Goal: Information Seeking & Learning: Learn about a topic

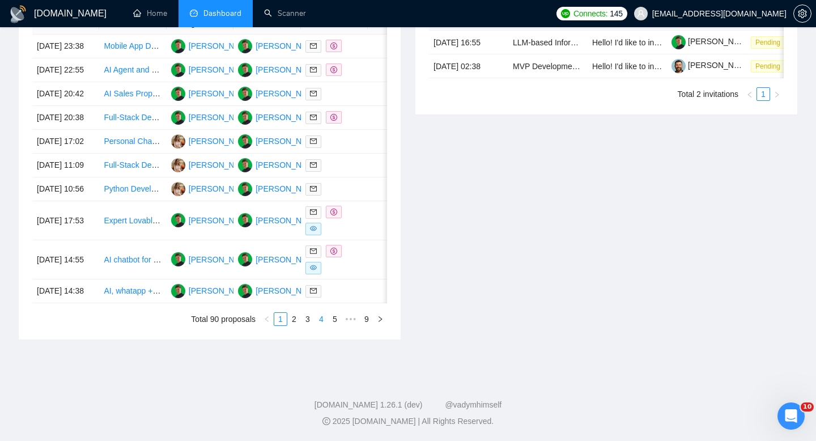
click at [315, 326] on li "4" at bounding box center [322, 319] width 14 height 14
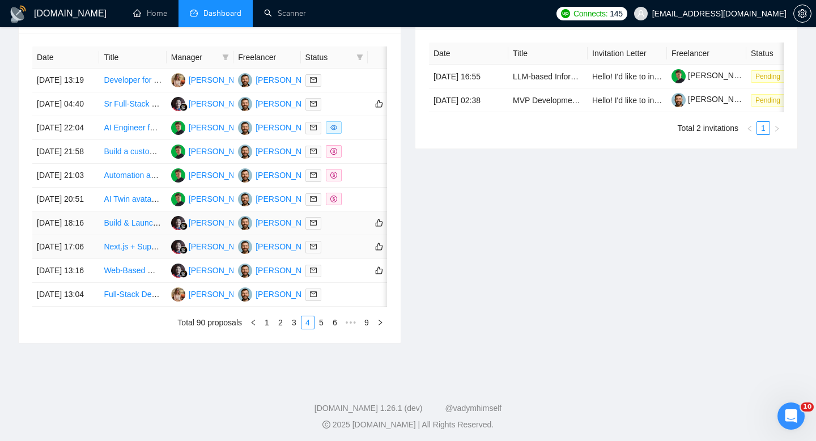
scroll to position [514, 0]
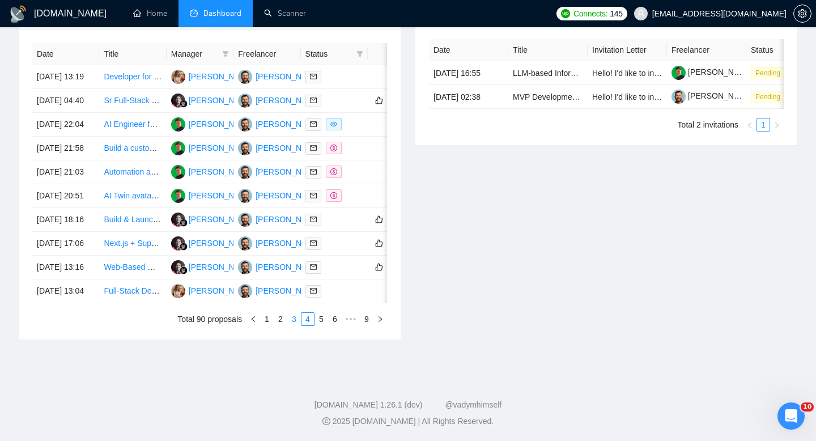
click at [290, 325] on link "3" at bounding box center [294, 319] width 12 height 12
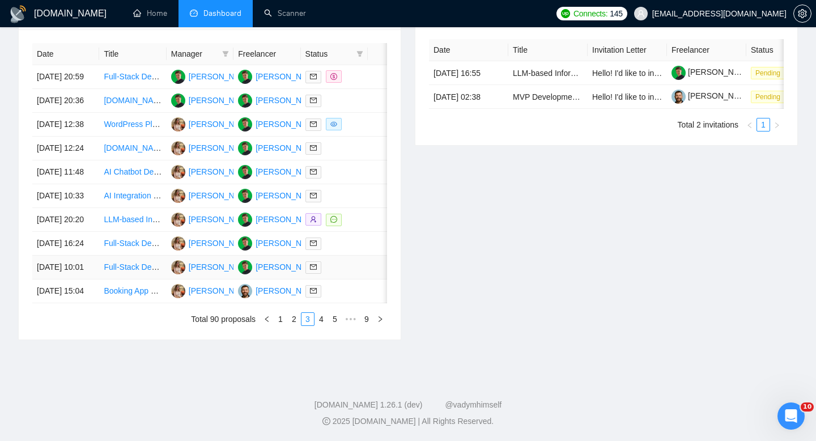
scroll to position [510, 0]
click at [285, 325] on link "1" at bounding box center [280, 319] width 12 height 12
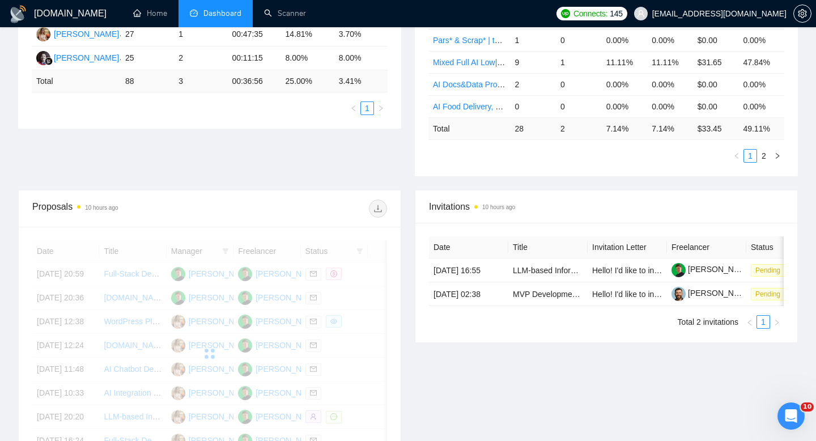
scroll to position [0, 0]
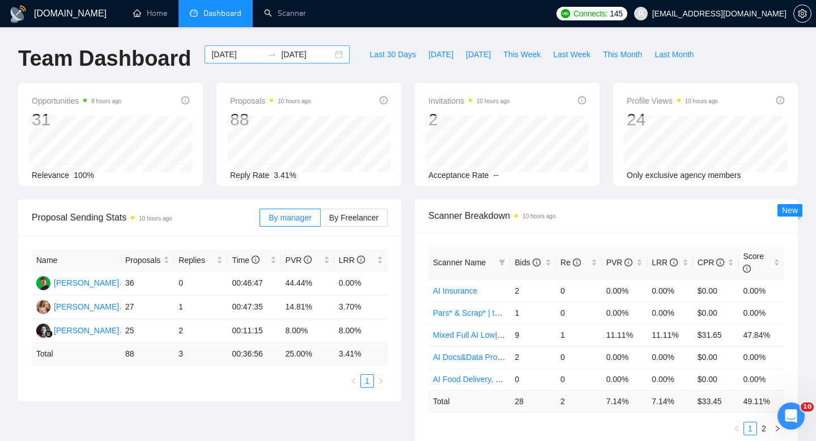
click at [237, 49] on input "[DATE]" at bounding box center [237, 54] width 52 height 12
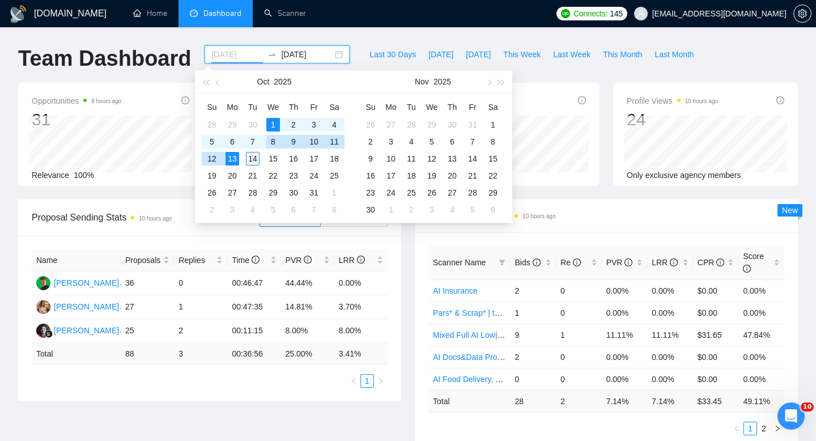
type input "[DATE]"
click at [254, 160] on div "14" at bounding box center [253, 159] width 14 height 14
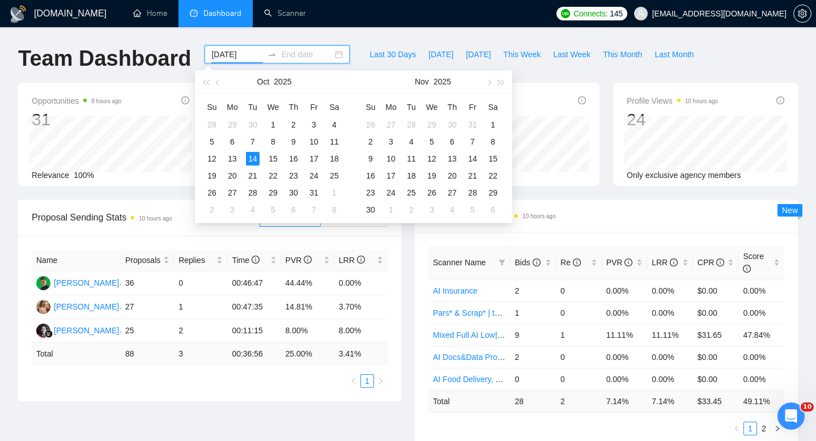
click at [231, 54] on input "[DATE]" at bounding box center [237, 54] width 52 height 12
type input "[DATE]"
click at [273, 128] on div "1" at bounding box center [273, 125] width 14 height 14
type input "[DATE]"
click at [251, 156] on div "14" at bounding box center [253, 159] width 14 height 14
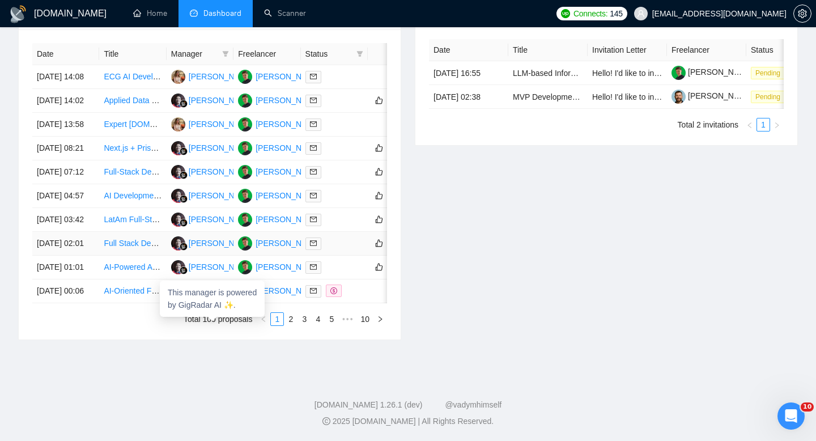
scroll to position [519, 0]
click at [287, 325] on link "2" at bounding box center [291, 319] width 12 height 12
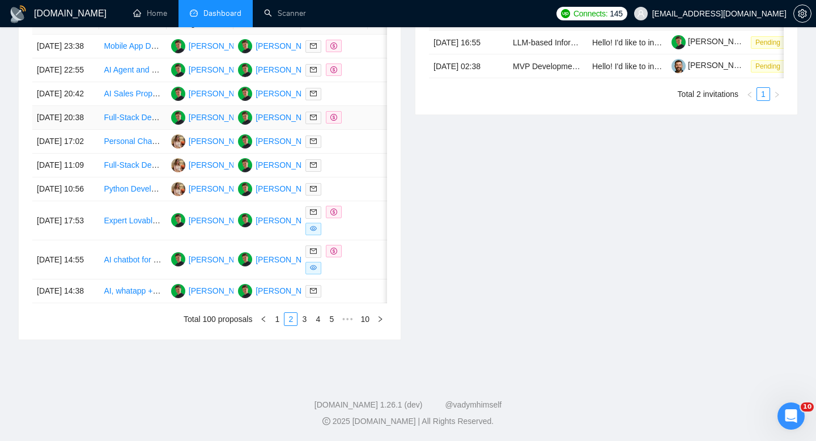
scroll to position [586, 0]
click at [279, 324] on link "1" at bounding box center [277, 319] width 12 height 12
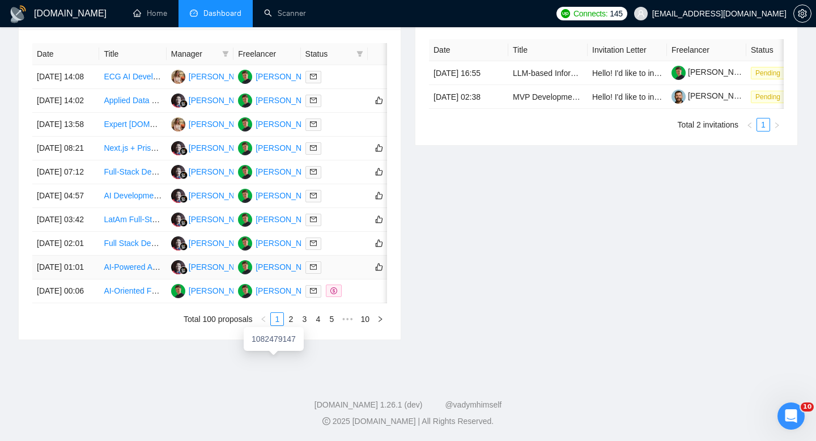
scroll to position [571, 0]
click at [84, 258] on td "[DATE] 01:01" at bounding box center [65, 268] width 67 height 24
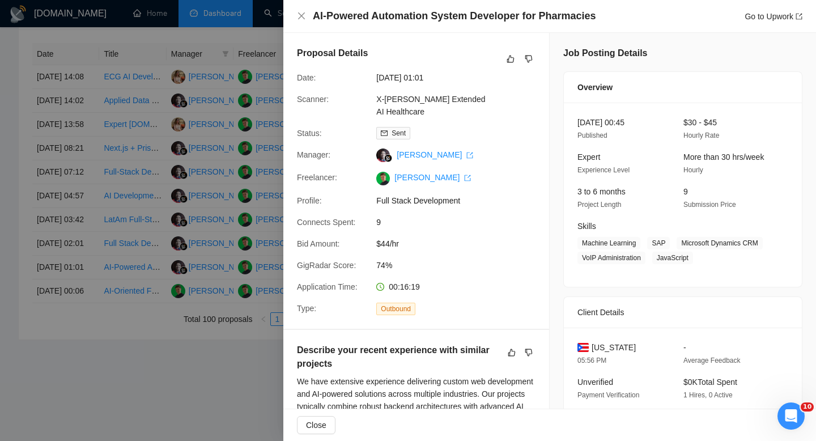
click at [398, 1] on div "AI-Powered Automation System Developer for Pharmacies Go to Upwork" at bounding box center [549, 16] width 533 height 33
click at [398, 5] on div "AI-Powered Automation System Developer for Pharmacies Go to Upwork" at bounding box center [549, 16] width 533 height 33
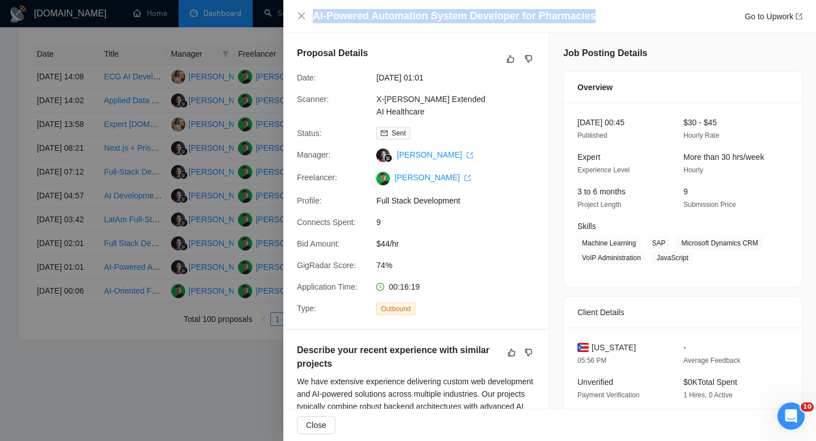
click at [398, 5] on div "AI-Powered Automation System Developer for Pharmacies Go to Upwork" at bounding box center [549, 16] width 533 height 33
copy h4 "AI-Powered Automation System Developer for Pharmacies"
click at [299, 14] on icon "close" at bounding box center [301, 15] width 9 height 9
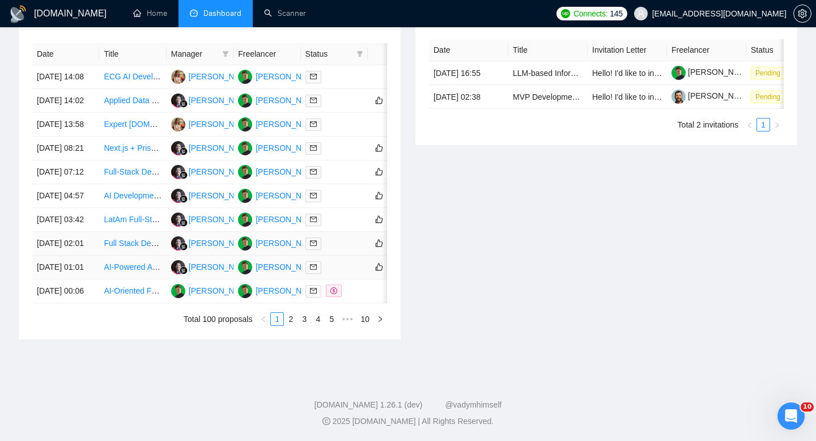
click at [91, 256] on td "[DATE] 01:01" at bounding box center [65, 268] width 67 height 24
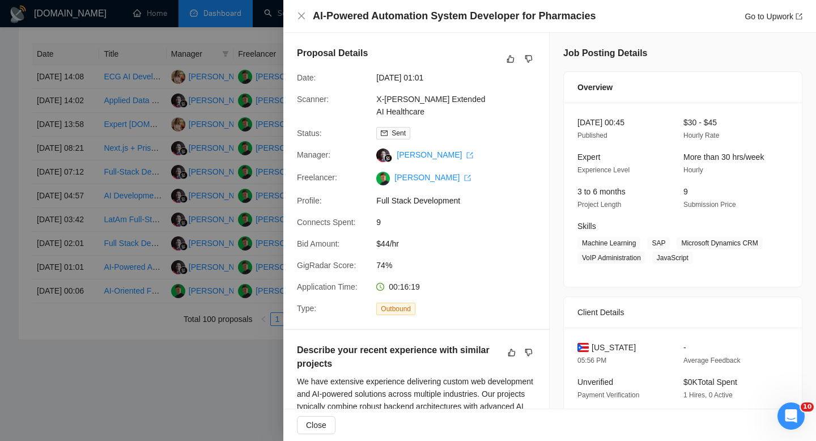
click at [624, 354] on span "[US_STATE]" at bounding box center [614, 347] width 44 height 12
copy span "[US_STATE]"
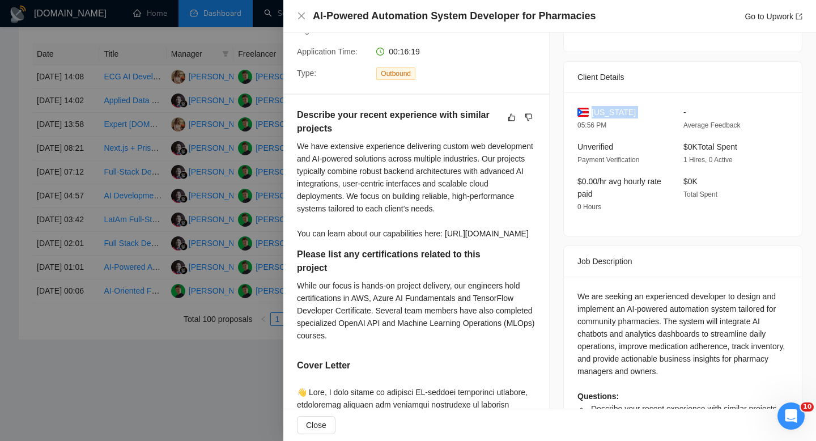
scroll to position [222, 0]
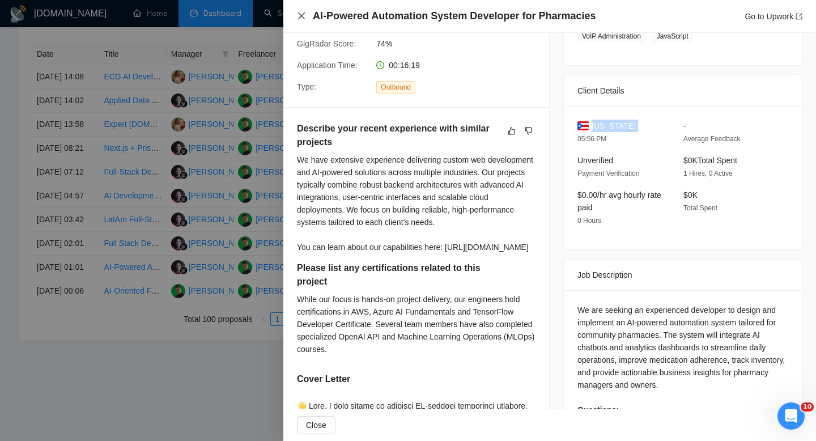
click at [300, 15] on icon "close" at bounding box center [301, 15] width 7 height 7
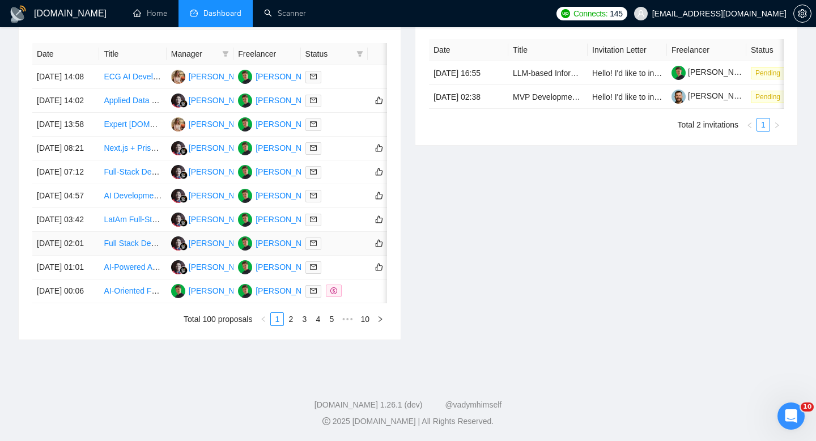
click at [97, 232] on td "[DATE] 02:01" at bounding box center [65, 244] width 67 height 24
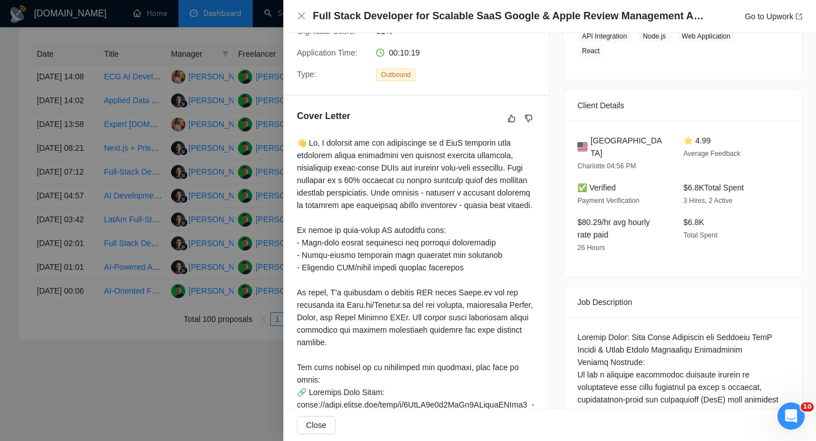
click at [360, 3] on div "Full Stack Developer for Scalable SaaS Google & Apple Review Management Applica…" at bounding box center [549, 16] width 533 height 33
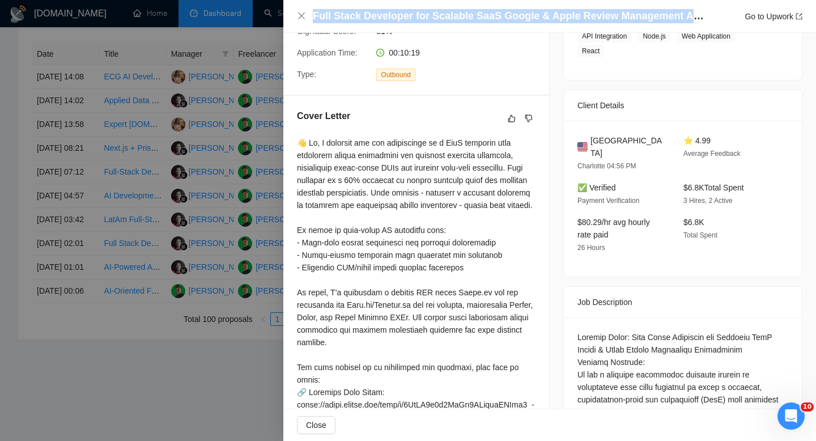
click at [360, 3] on div "Full Stack Developer for Scalable SaaS Google & Apple Review Management Applica…" at bounding box center [549, 16] width 533 height 33
copy h4 "Full Stack Developer for Scalable SaaS Google & Apple Review Management Applica…"
click at [299, 15] on icon "close" at bounding box center [301, 15] width 9 height 9
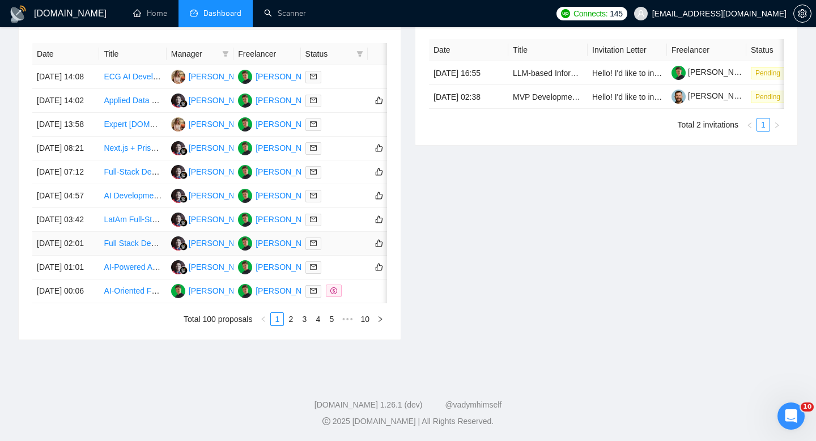
click at [79, 232] on td "[DATE] 02:01" at bounding box center [65, 244] width 67 height 24
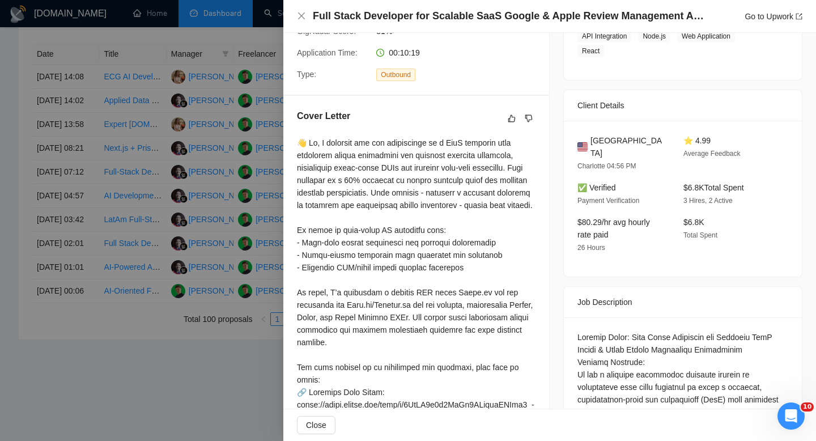
click at [618, 134] on span "[GEOGRAPHIC_DATA]" at bounding box center [628, 146] width 75 height 25
copy span "[GEOGRAPHIC_DATA]"
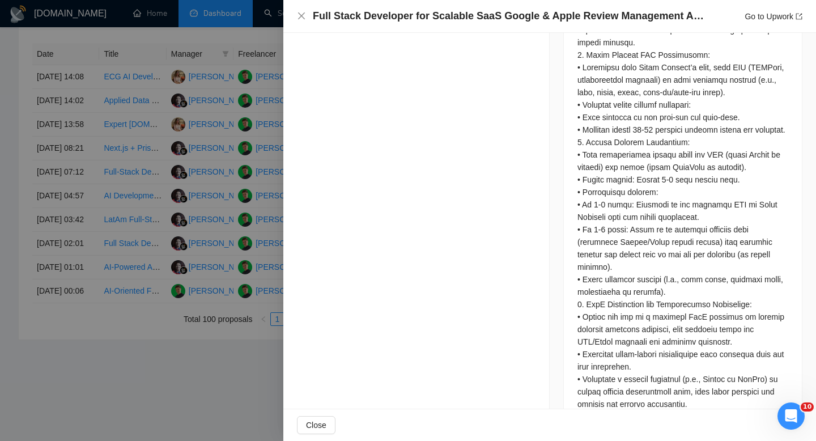
scroll to position [948, 0]
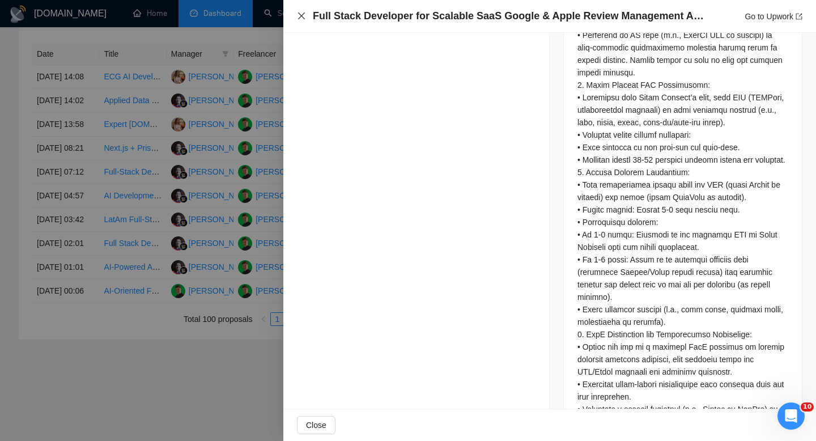
click at [299, 17] on icon "close" at bounding box center [301, 15] width 9 height 9
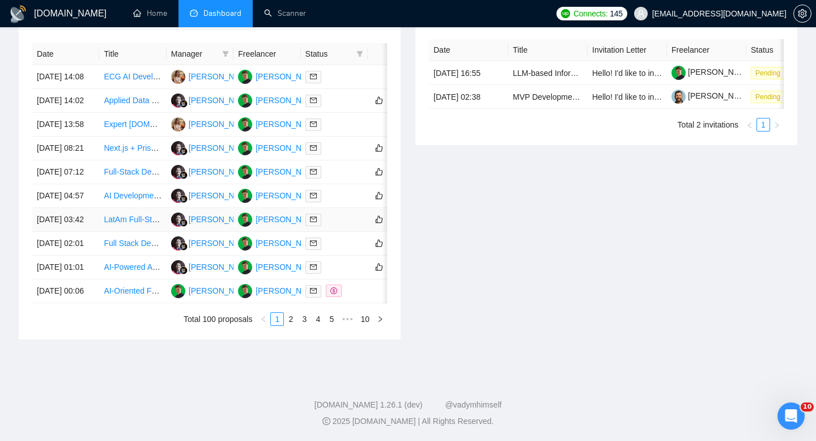
scroll to position [552, 0]
click at [84, 215] on td "[DATE] 03:42" at bounding box center [65, 220] width 67 height 24
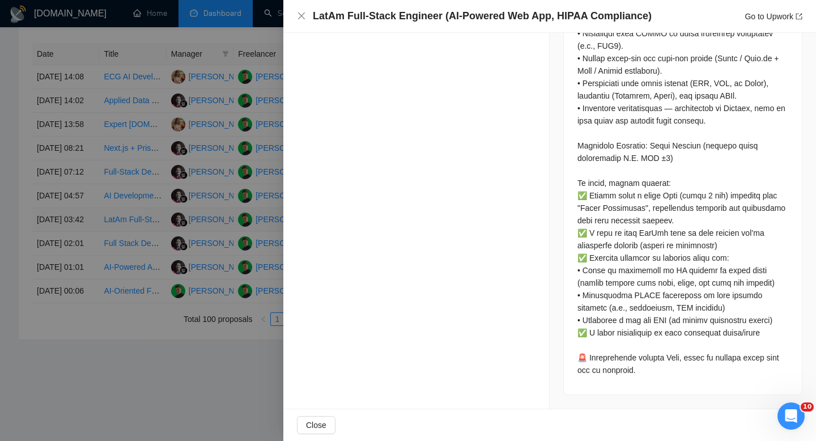
scroll to position [846, 0]
click at [440, 14] on h4 "LatAm Full-Stack Engineer (AI-Powered Web App, HIPAA Compliance)" at bounding box center [482, 16] width 339 height 14
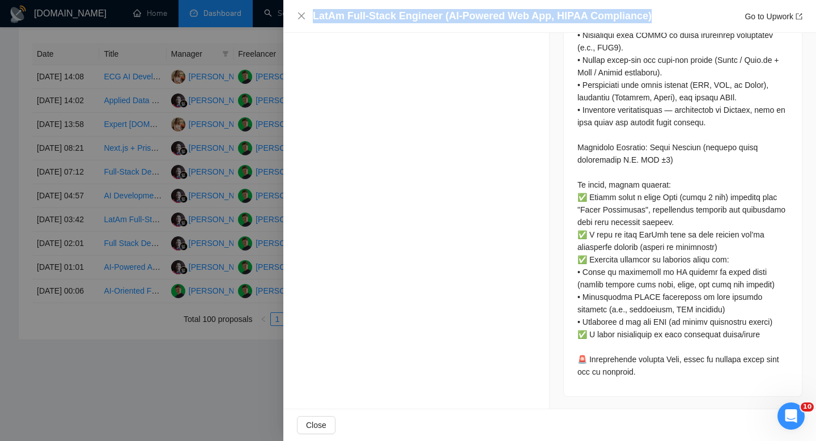
click at [440, 14] on h4 "LatAm Full-Stack Engineer (AI-Powered Web App, HIPAA Compliance)" at bounding box center [482, 16] width 339 height 14
copy h4 "LatAm Full-Stack Engineer (AI-Powered Web App, HIPAA Compliance)"
click at [303, 18] on icon "close" at bounding box center [301, 15] width 7 height 7
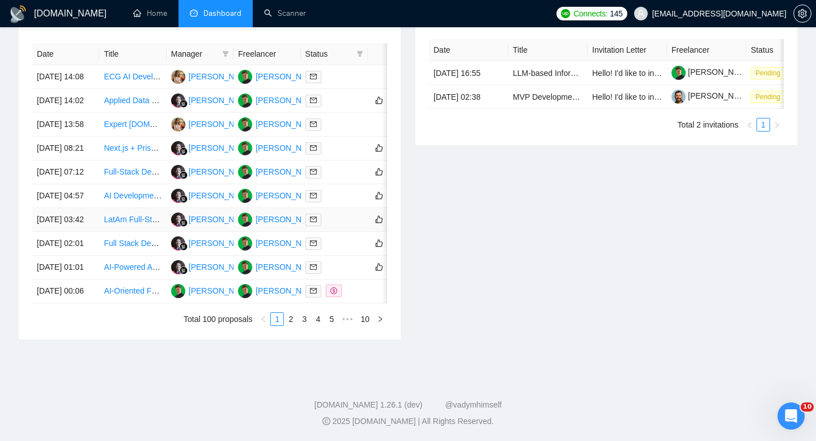
click at [113, 213] on td "LatAm Full-Stack Engineer (AI-Powered Web App, HIPAA Compliance)" at bounding box center [132, 220] width 67 height 24
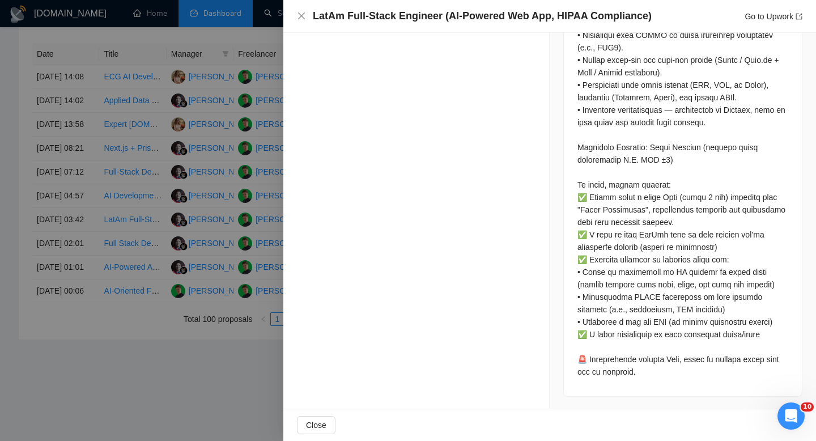
click at [109, 203] on div at bounding box center [408, 220] width 816 height 441
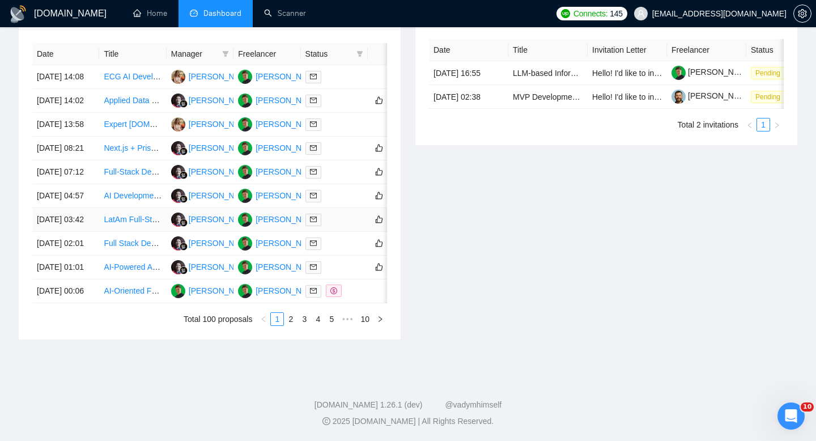
click at [109, 215] on link "LatAm Full-Stack Engineer (AI-Powered Web App, HIPAA Compliance)" at bounding box center [228, 219] width 249 height 9
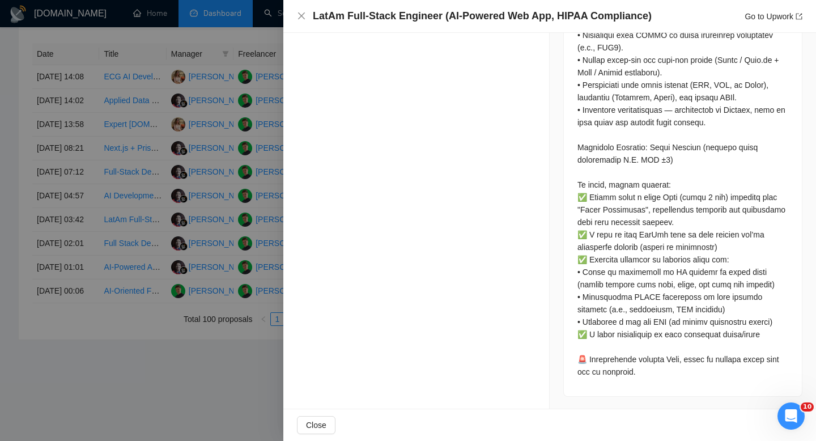
click at [141, 209] on div at bounding box center [408, 220] width 816 height 441
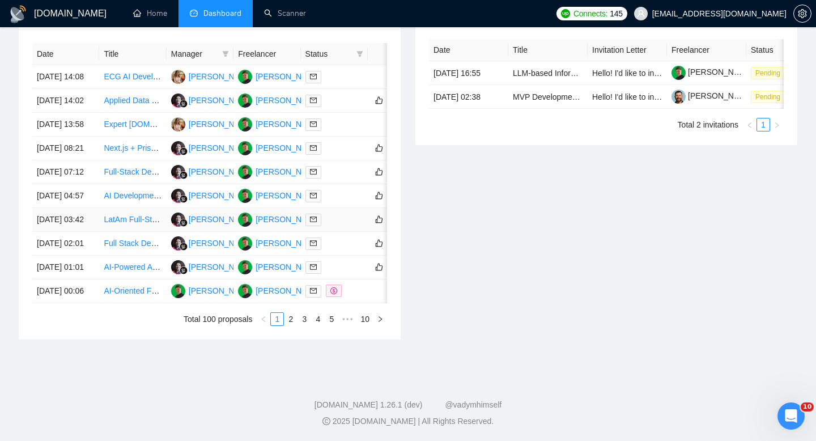
click at [73, 208] on td "[DATE] 03:42" at bounding box center [65, 220] width 67 height 24
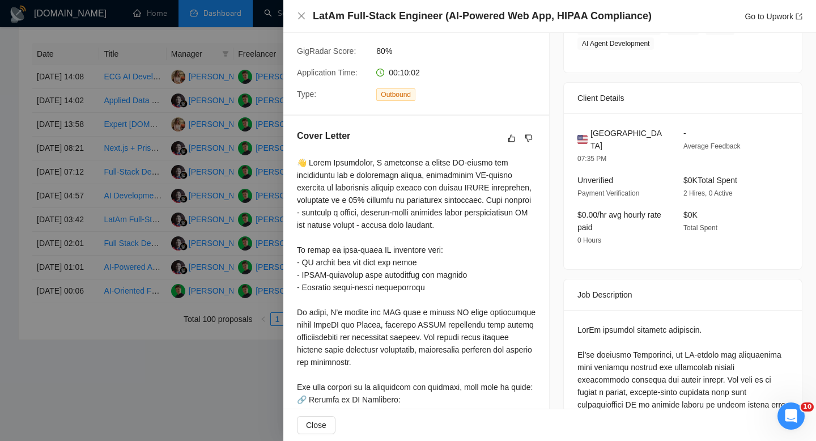
scroll to position [0, 0]
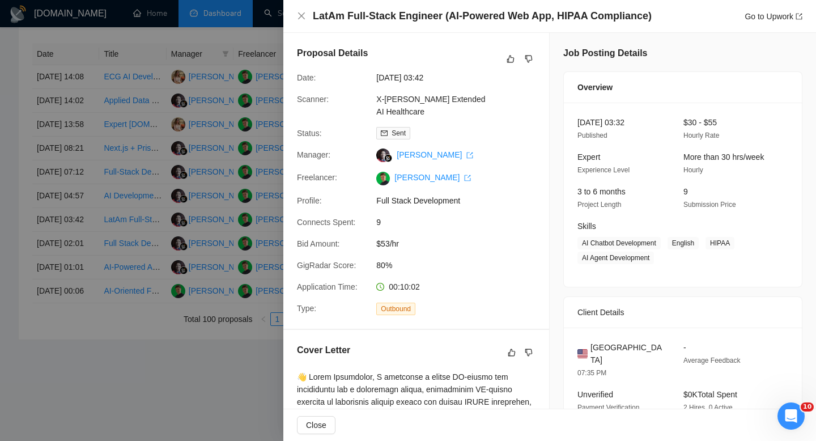
click at [615, 346] on span "[GEOGRAPHIC_DATA]" at bounding box center [628, 353] width 75 height 25
copy span "[GEOGRAPHIC_DATA]"
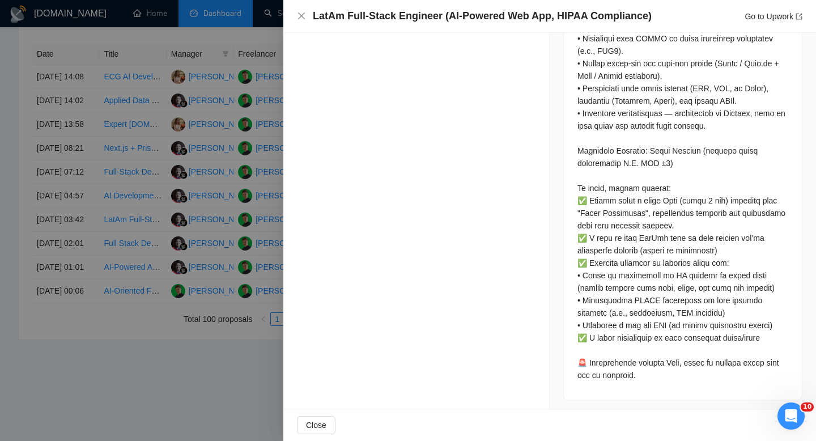
scroll to position [841, 0]
click at [298, 12] on icon "close" at bounding box center [301, 15] width 9 height 9
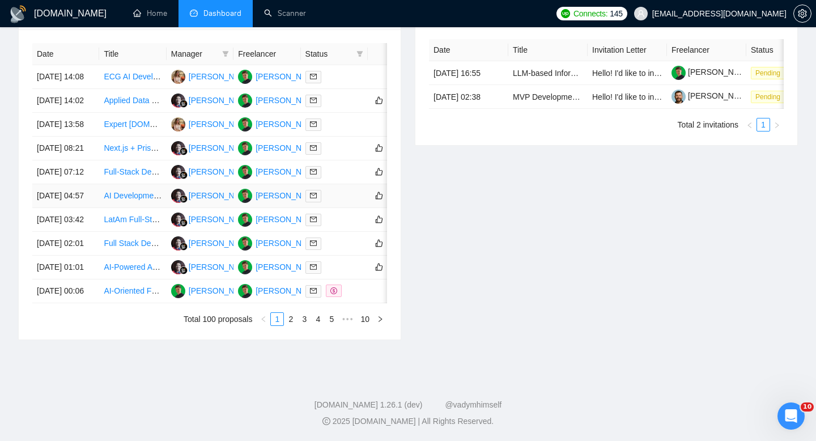
click at [89, 184] on td "[DATE] 04:57" at bounding box center [65, 196] width 67 height 24
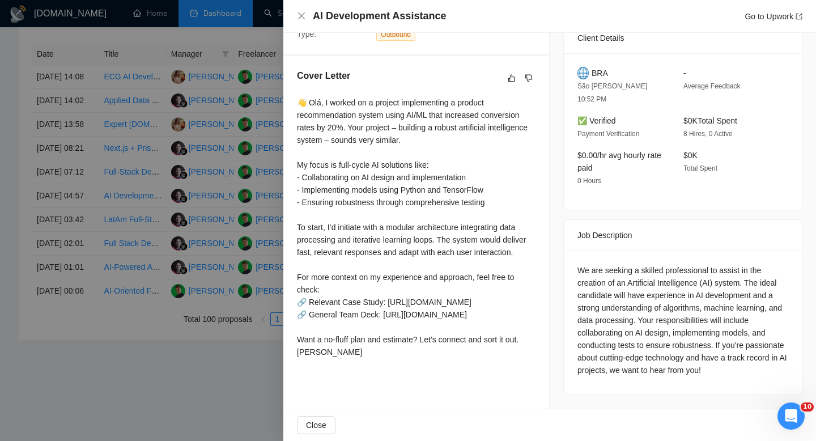
click at [420, 13] on h4 "AI Development Assistance" at bounding box center [379, 16] width 133 height 14
copy h4 "AI Development Assistance"
click at [302, 16] on icon "close" at bounding box center [301, 15] width 7 height 7
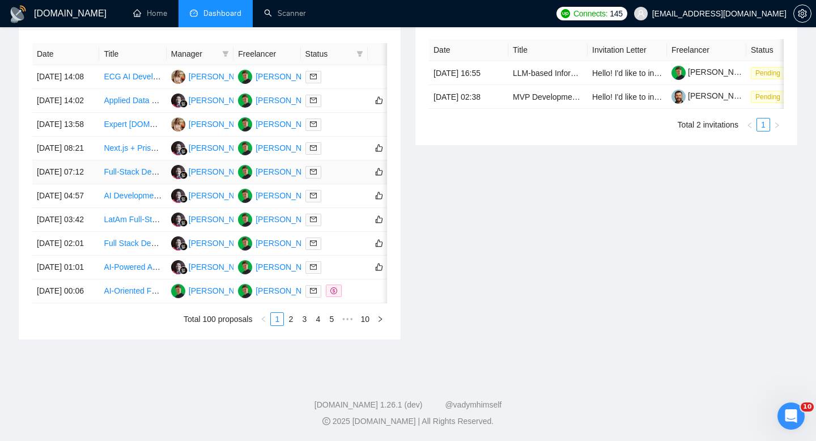
scroll to position [535, 0]
click at [80, 187] on td "[DATE] 04:57" at bounding box center [65, 196] width 67 height 24
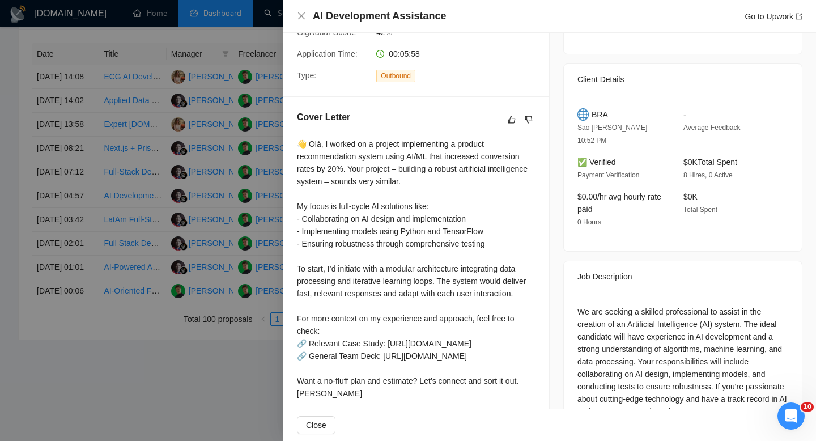
scroll to position [221, 0]
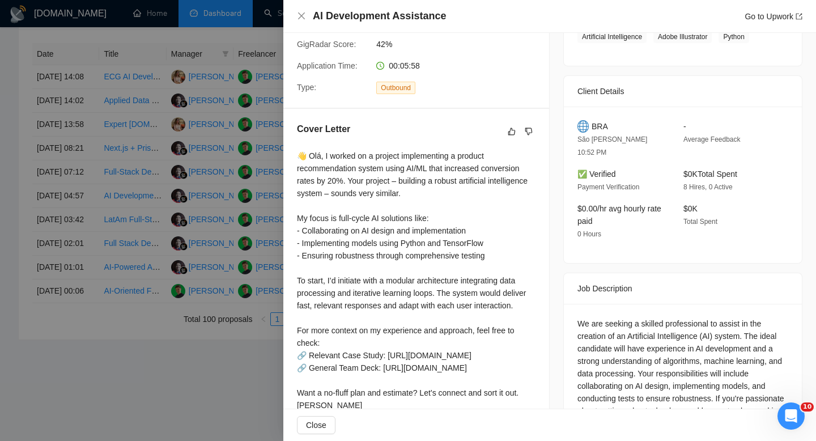
click at [596, 128] on span "BRA" at bounding box center [600, 126] width 16 height 12
copy span "BRA"
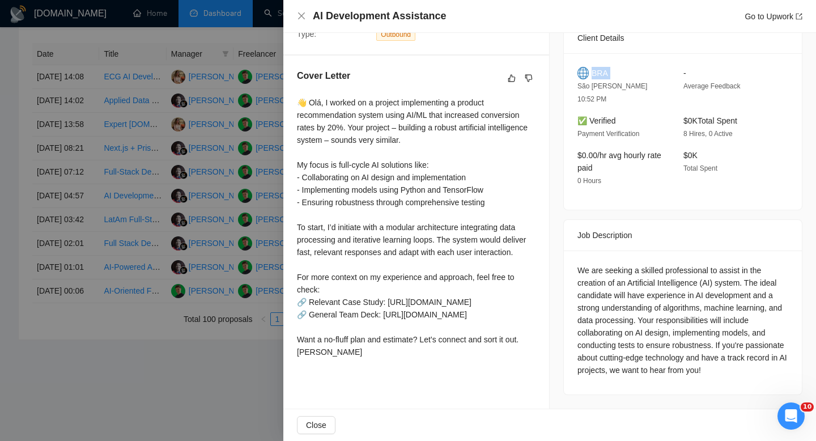
scroll to position [304, 0]
click at [301, 15] on icon "close" at bounding box center [301, 15] width 9 height 9
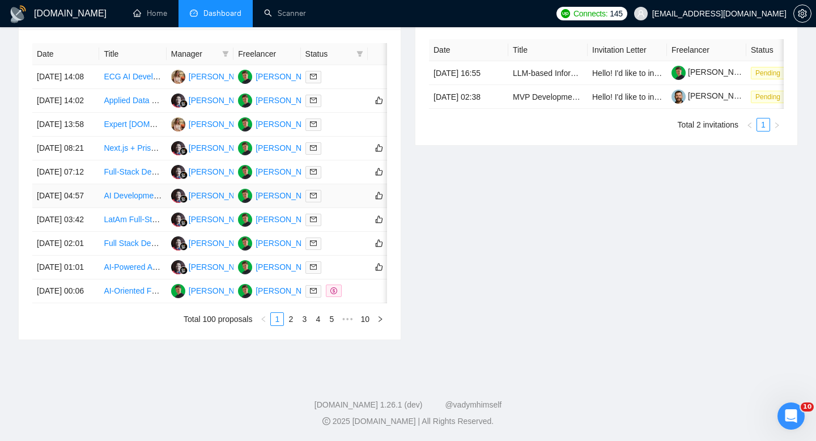
scroll to position [519, 0]
click at [89, 179] on td "[DATE] 07:12" at bounding box center [65, 172] width 67 height 24
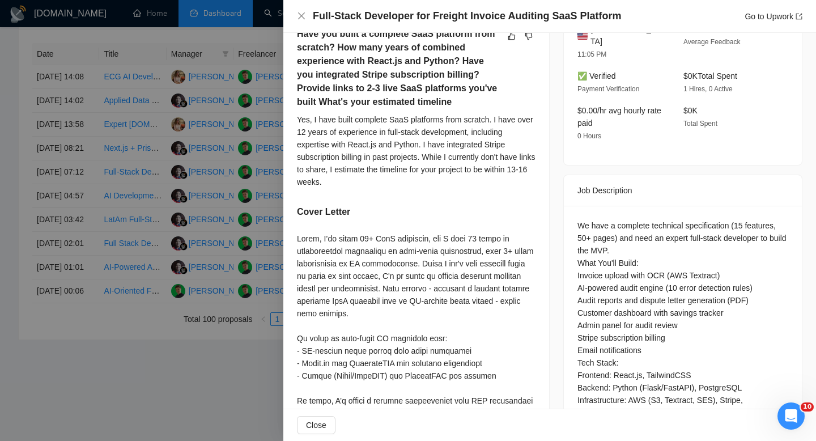
click at [402, 12] on h4 "Full-Stack Developer for Freight Invoice Auditing SaaS Platform" at bounding box center [467, 16] width 308 height 14
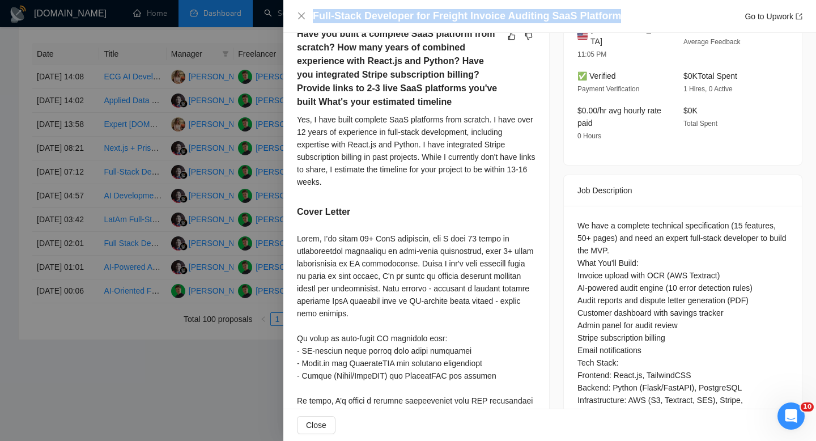
click at [402, 12] on h4 "Full-Stack Developer for Freight Invoice Auditing SaaS Platform" at bounding box center [467, 16] width 308 height 14
copy h4 "Full-Stack Developer for Freight Invoice Auditing SaaS Platform"
click at [298, 13] on icon "close" at bounding box center [301, 15] width 9 height 9
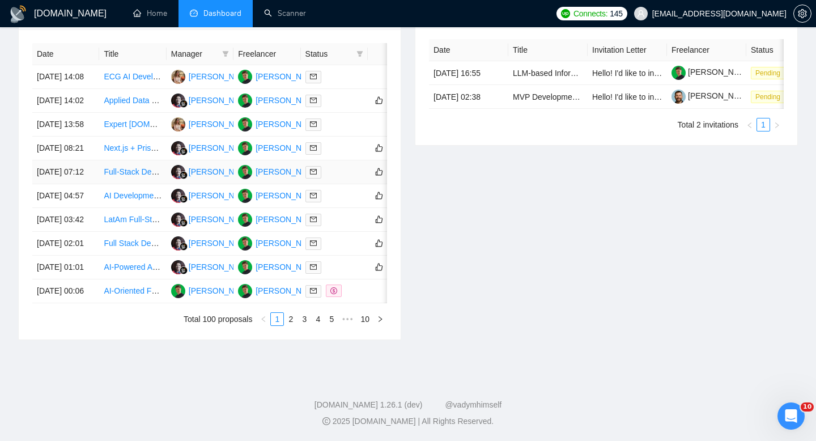
click at [95, 175] on td "[DATE] 07:12" at bounding box center [65, 172] width 67 height 24
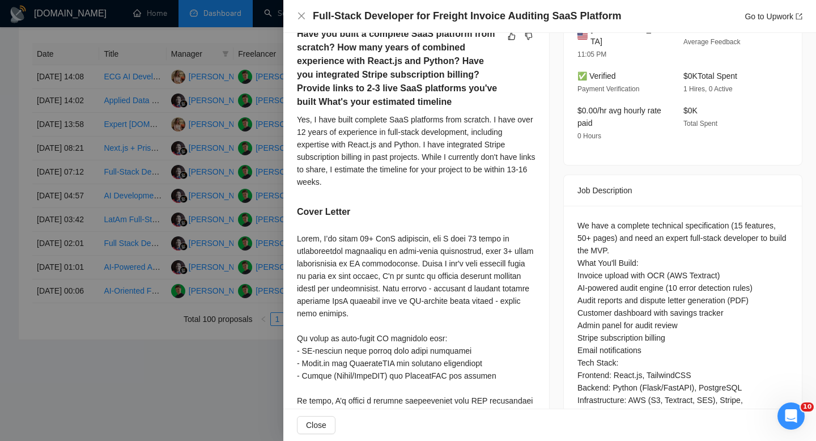
scroll to position [247, 0]
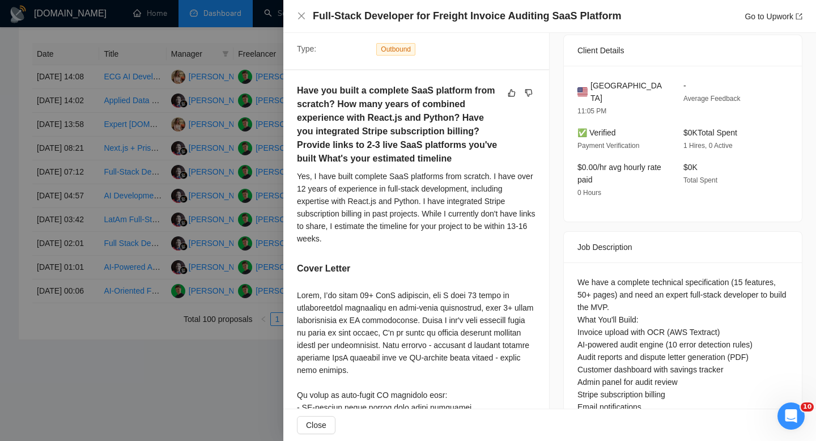
click at [616, 84] on span "[GEOGRAPHIC_DATA]" at bounding box center [628, 91] width 75 height 25
copy span "[GEOGRAPHIC_DATA]"
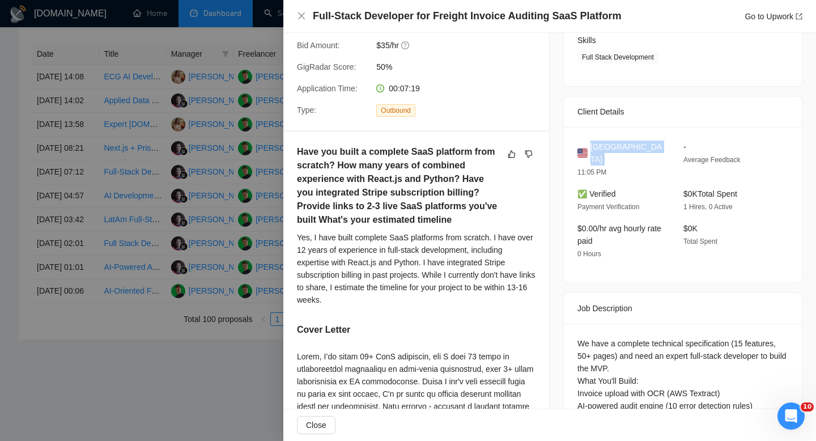
scroll to position [148, 0]
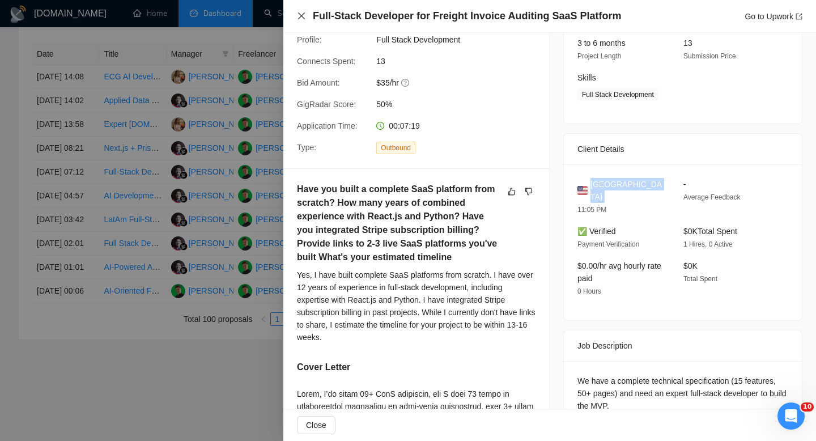
click at [302, 17] on icon "close" at bounding box center [301, 15] width 9 height 9
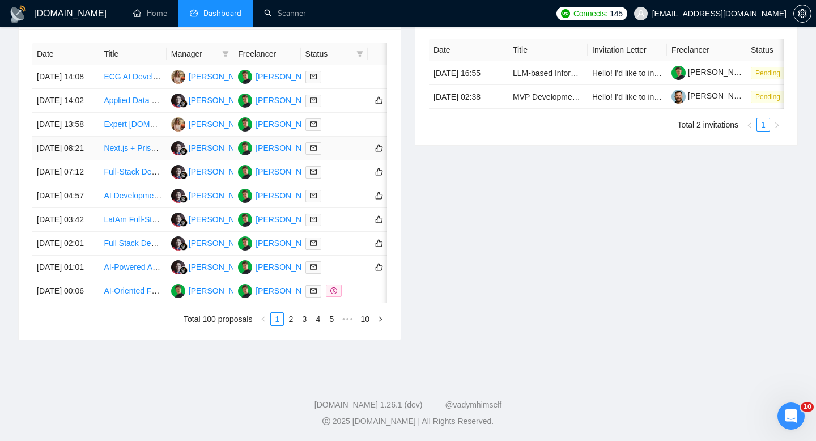
click at [80, 149] on td "[DATE] 08:21" at bounding box center [65, 149] width 67 height 24
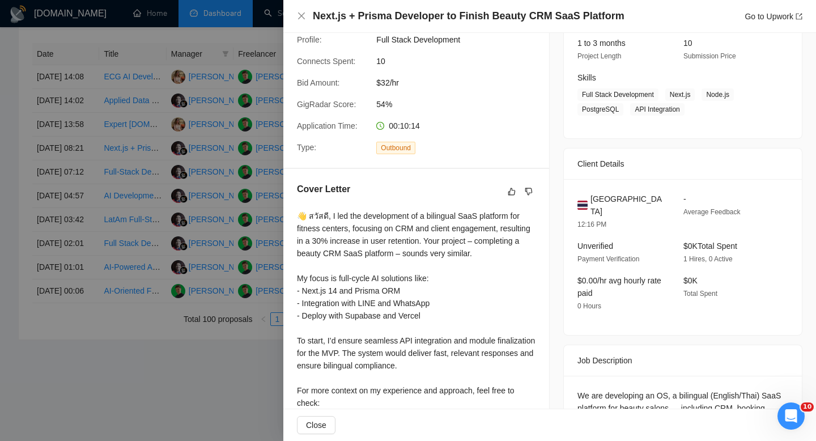
click at [456, 12] on h4 "Next.js + Prisma Developer to Finish Beauty CRM SaaS Platform" at bounding box center [469, 16] width 312 height 14
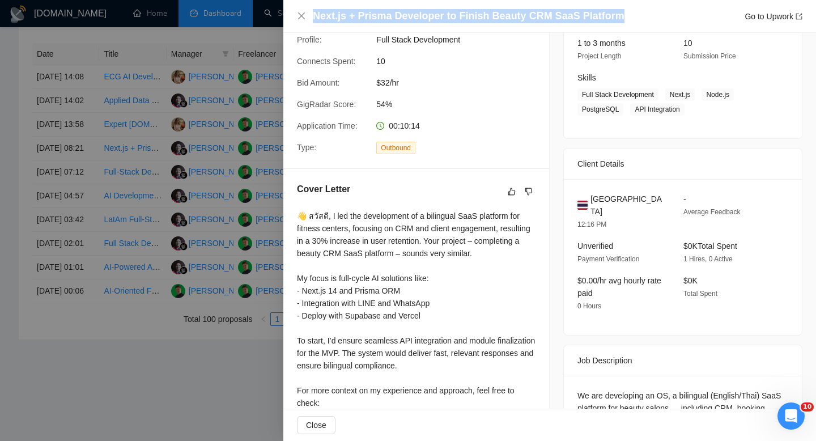
click at [456, 12] on h4 "Next.js + Prisma Developer to Finish Beauty CRM SaaS Platform" at bounding box center [469, 16] width 312 height 14
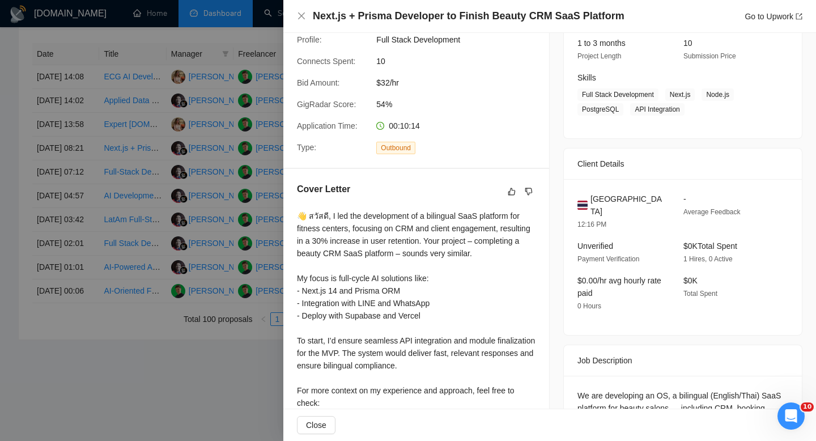
click at [307, 15] on div "Next.js + Prisma Developer to Finish Beauty CRM SaaS Platform Go to Upwork" at bounding box center [550, 16] width 506 height 14
click at [300, 14] on icon "close" at bounding box center [301, 15] width 7 height 7
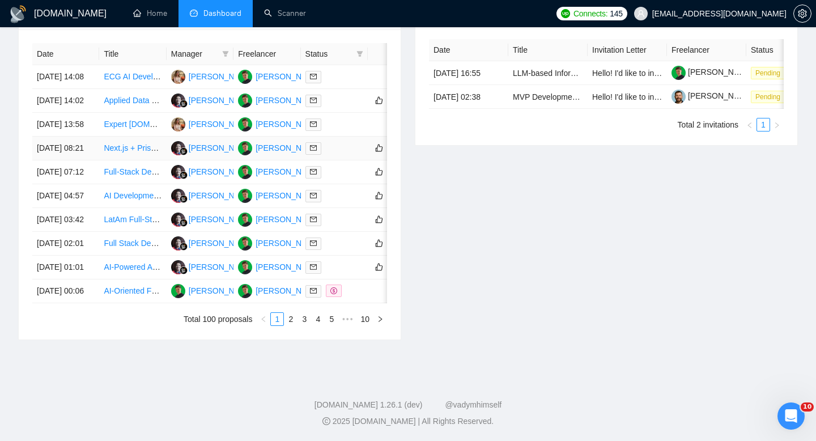
click at [83, 137] on td "[DATE] 08:21" at bounding box center [65, 149] width 67 height 24
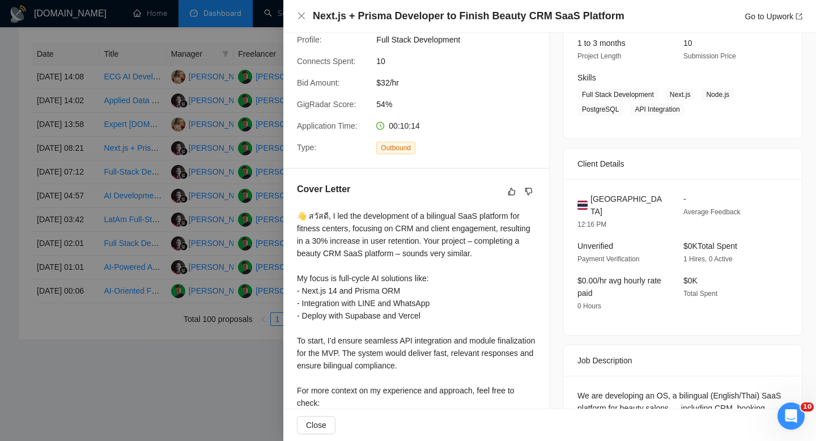
click at [605, 193] on span "[GEOGRAPHIC_DATA]" at bounding box center [628, 205] width 75 height 25
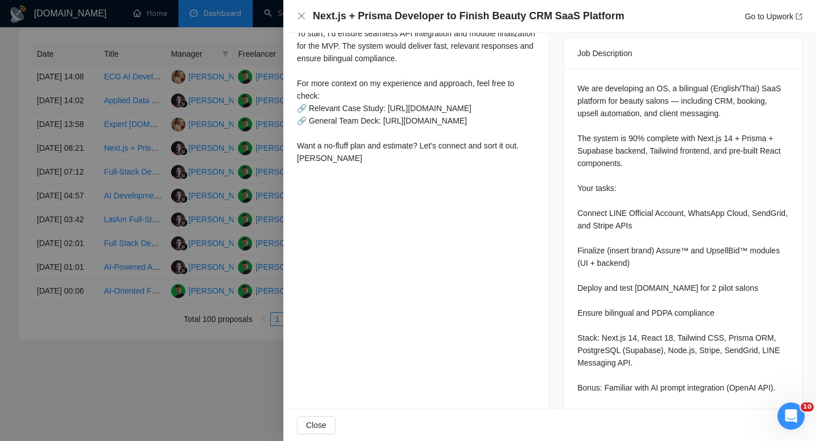
scroll to position [371, 0]
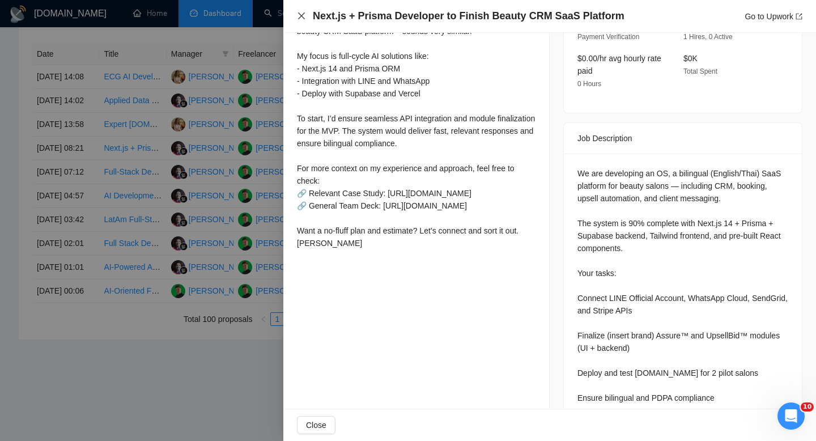
click at [303, 15] on icon "close" at bounding box center [301, 15] width 9 height 9
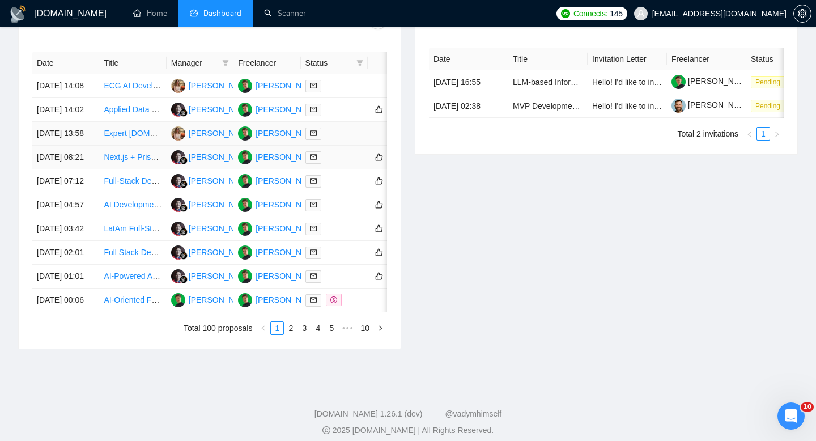
scroll to position [452, 0]
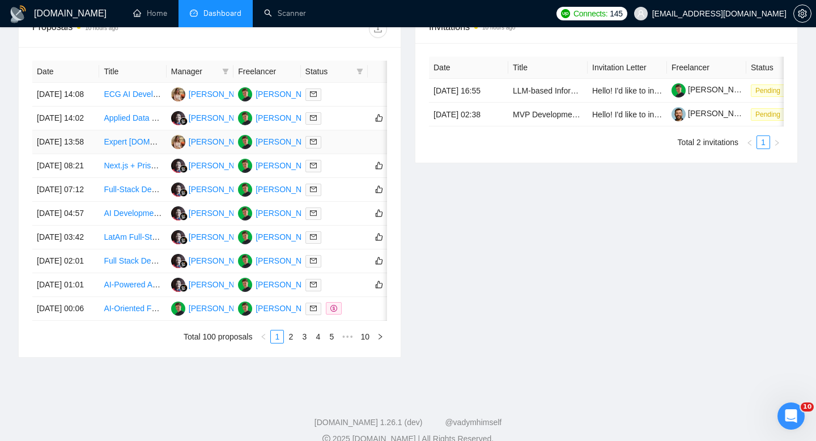
click at [92, 154] on td "[DATE] 13:58" at bounding box center [65, 142] width 67 height 24
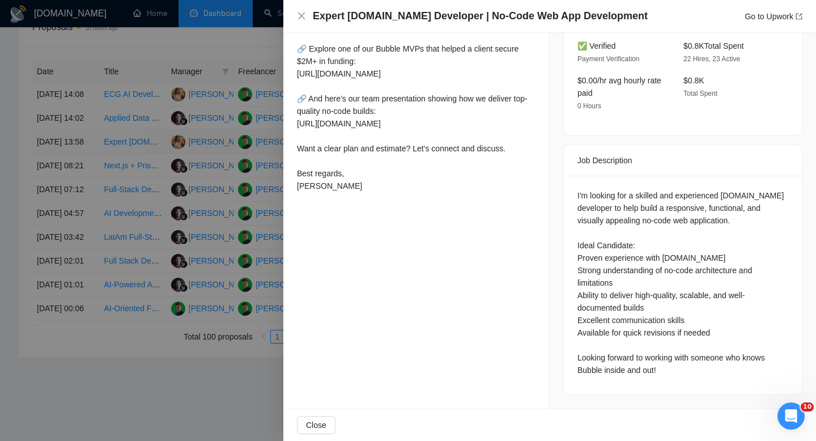
scroll to position [349, 0]
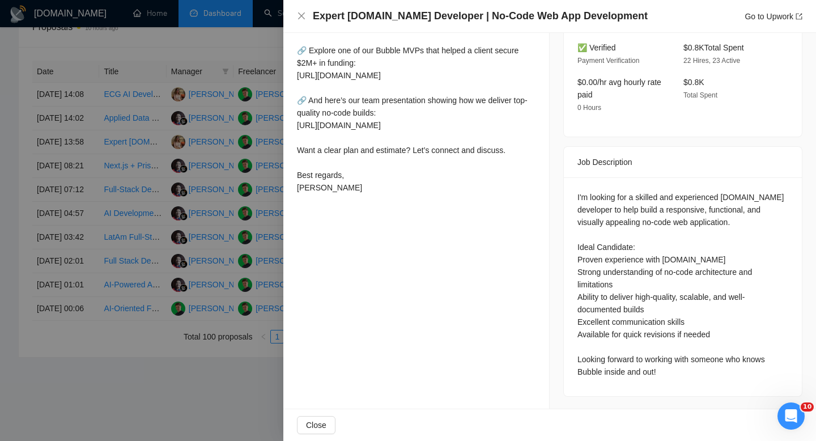
click at [359, 18] on h4 "Expert [DOMAIN_NAME] Developer | No-Code Web App Development" at bounding box center [480, 16] width 335 height 14
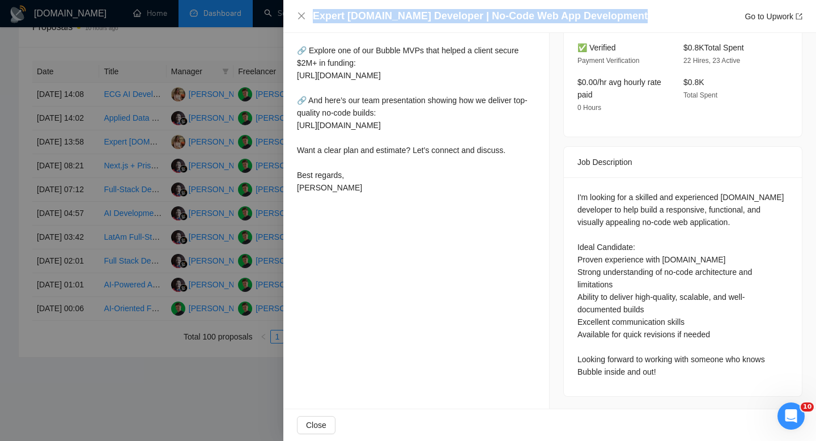
click at [359, 18] on h4 "Expert [DOMAIN_NAME] Developer | No-Code Web App Development" at bounding box center [480, 16] width 335 height 14
click at [300, 20] on icon "close" at bounding box center [301, 15] width 9 height 9
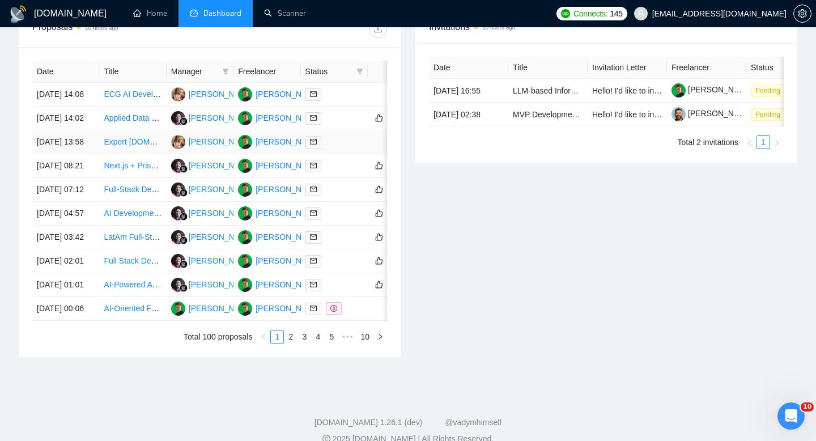
click at [95, 154] on td "[DATE] 13:58" at bounding box center [65, 142] width 67 height 24
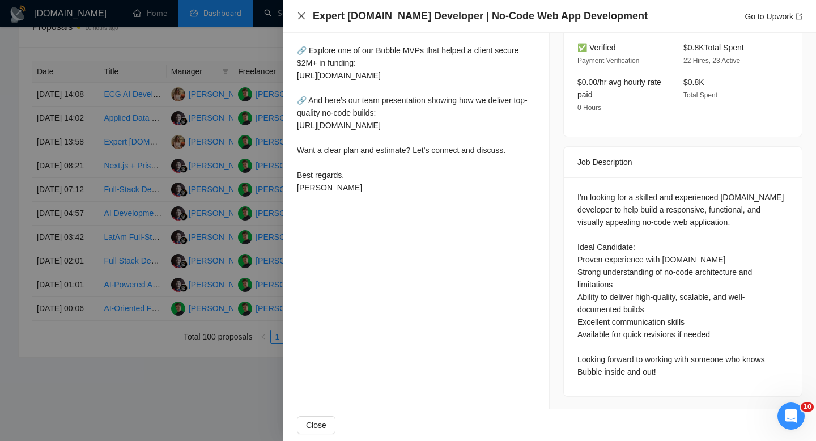
click at [302, 14] on icon "close" at bounding box center [301, 15] width 9 height 9
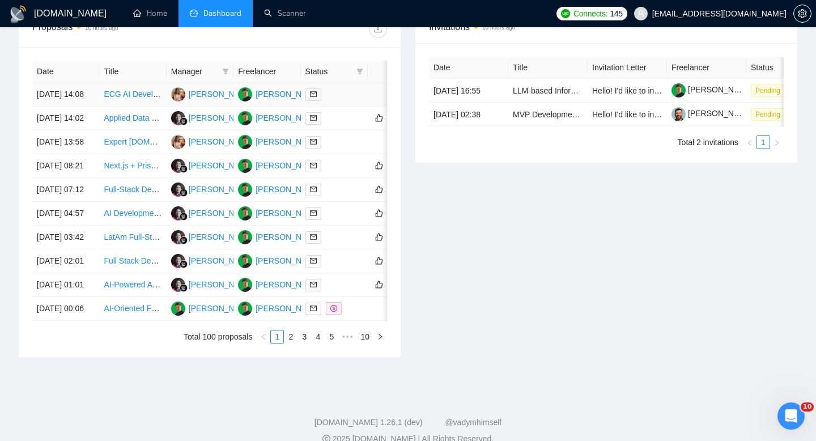
click at [80, 99] on td "[DATE] 14:08" at bounding box center [65, 95] width 67 height 24
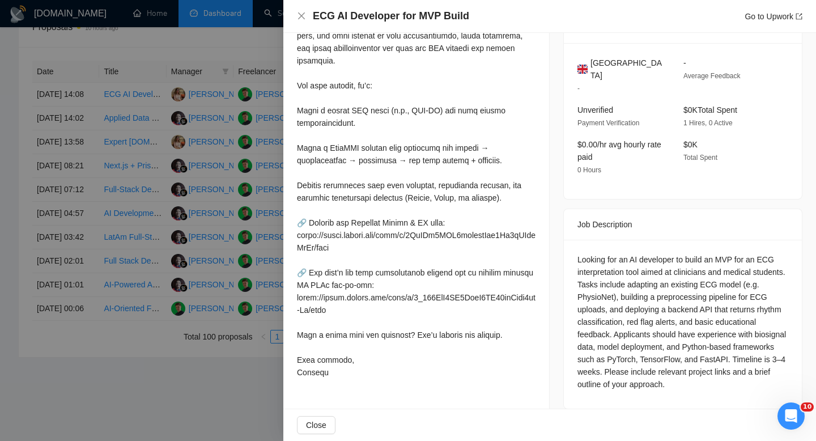
click at [450, 16] on h4 "ECG AI Developer for MVP Build" at bounding box center [391, 16] width 156 height 14
click at [301, 14] on icon "close" at bounding box center [301, 15] width 9 height 9
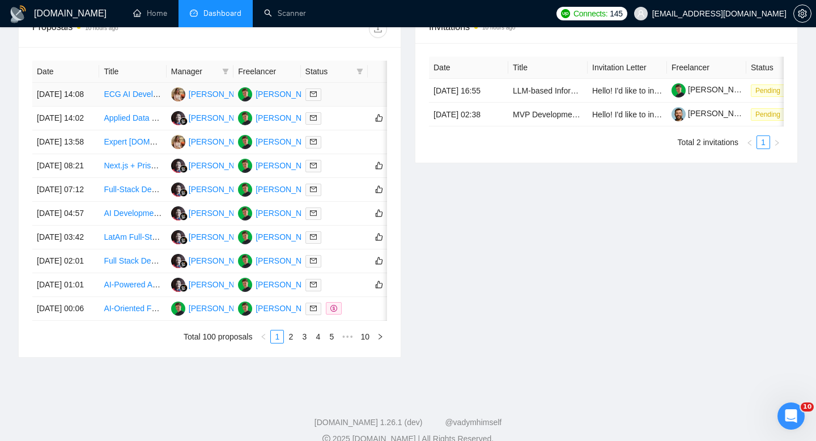
click at [131, 96] on link "ECG AI Developer for MVP Build" at bounding box center [162, 94] width 116 height 9
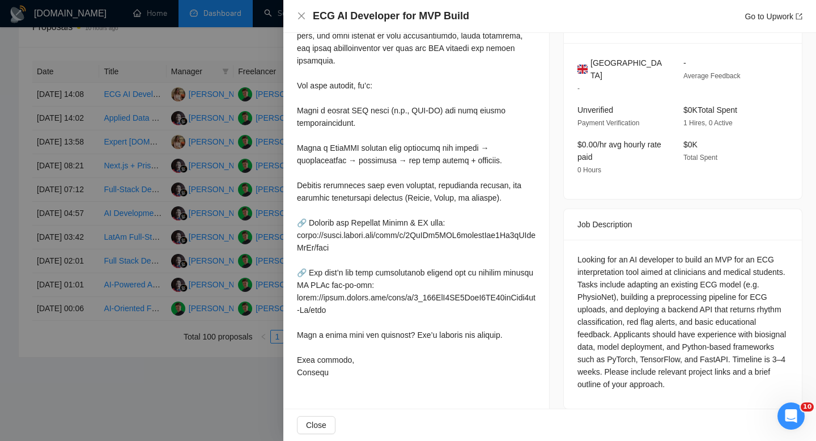
click at [134, 122] on div at bounding box center [408, 220] width 816 height 441
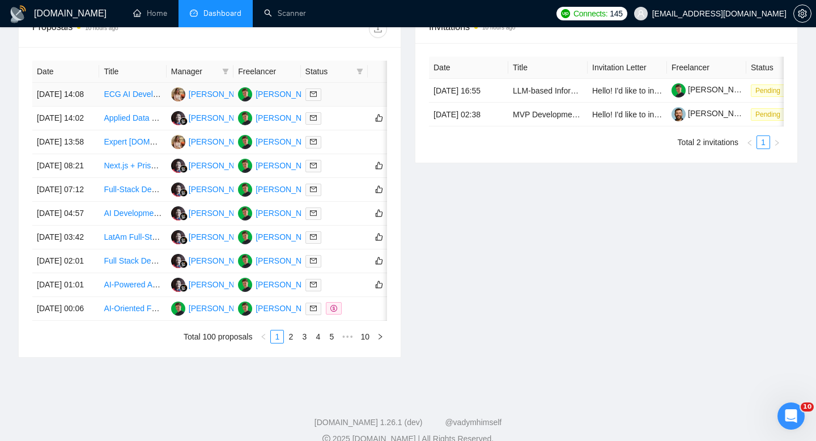
click at [96, 94] on td "[DATE] 14:08" at bounding box center [65, 95] width 67 height 24
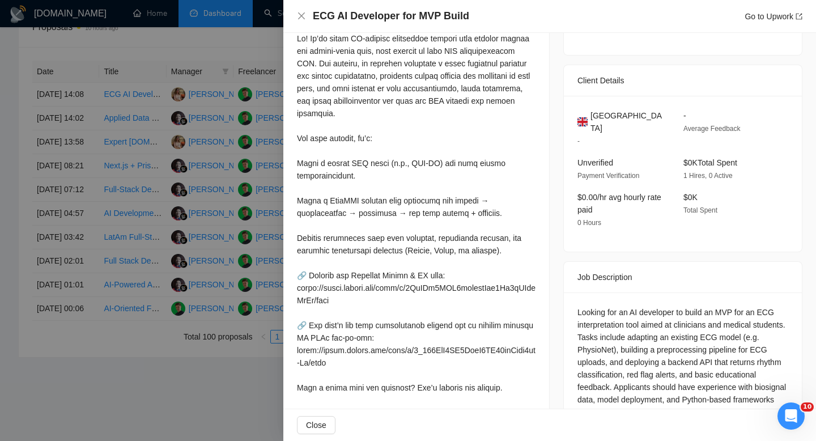
scroll to position [207, 0]
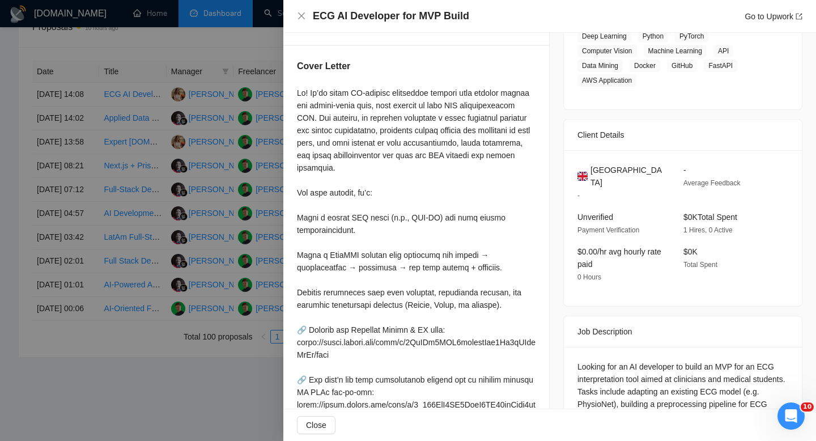
click at [133, 112] on div at bounding box center [408, 220] width 816 height 441
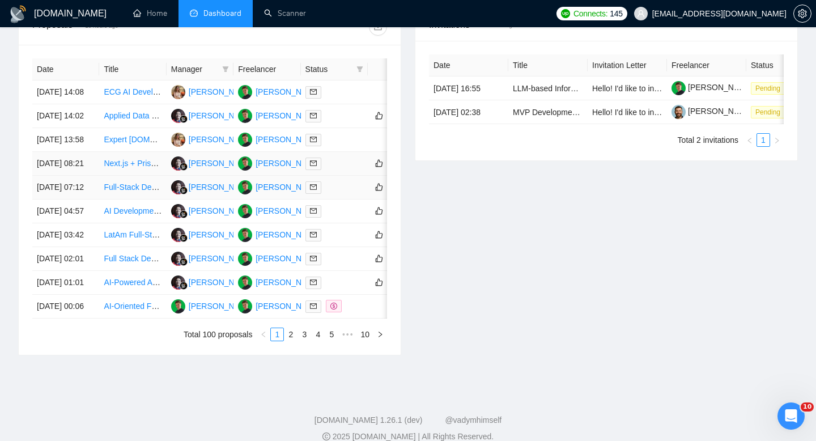
scroll to position [449, 0]
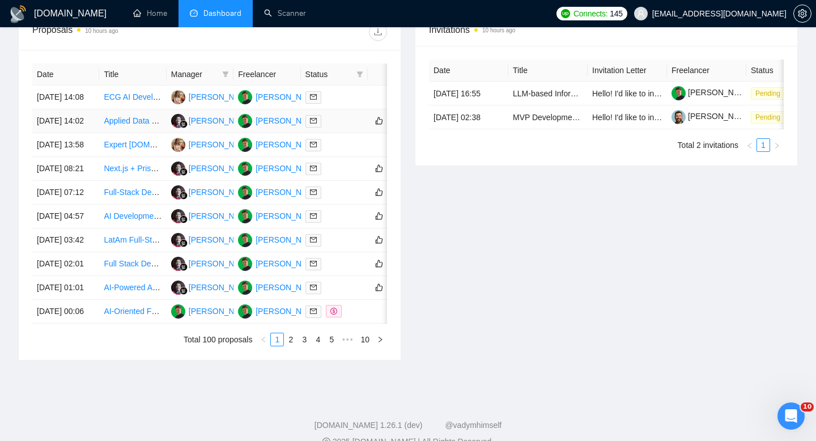
click at [99, 133] on td "[DATE] 14:02" at bounding box center [65, 121] width 67 height 24
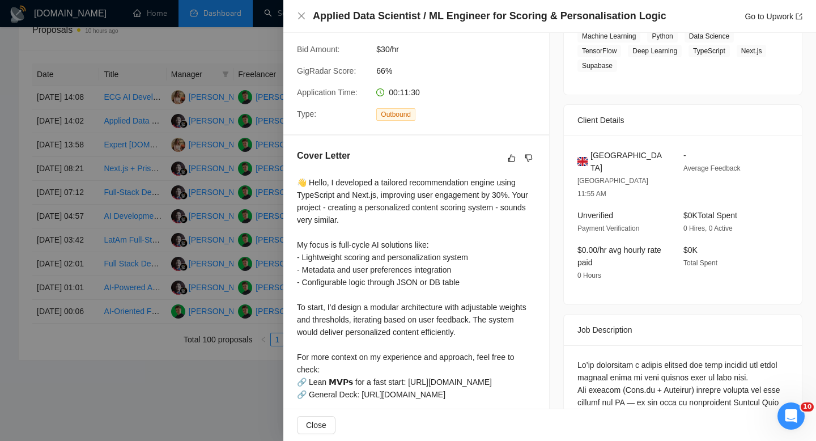
click at [88, 131] on div at bounding box center [408, 220] width 816 height 441
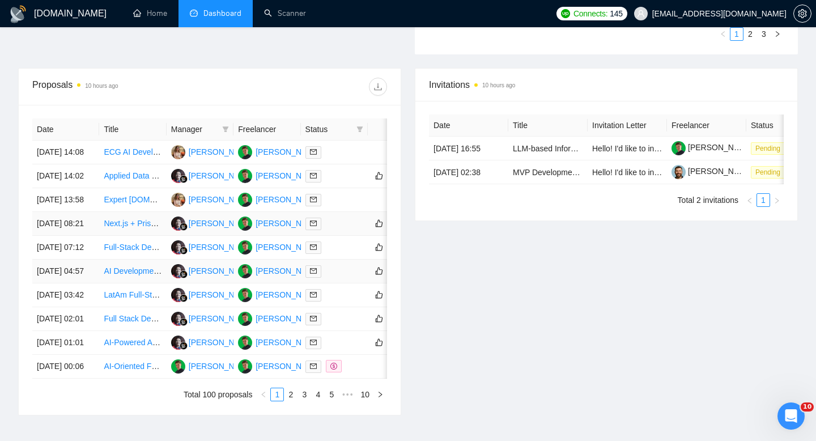
scroll to position [404, 0]
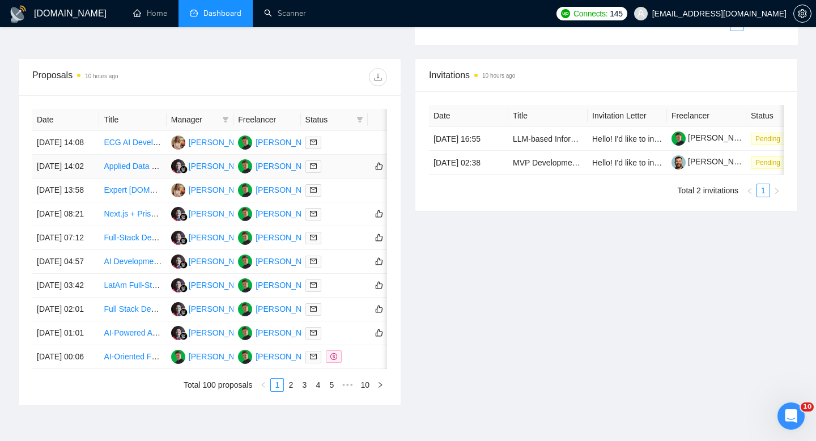
click at [101, 175] on td "Applied Data Scientist / ML Engineer for Scoring & Personalisation Logic" at bounding box center [132, 167] width 67 height 24
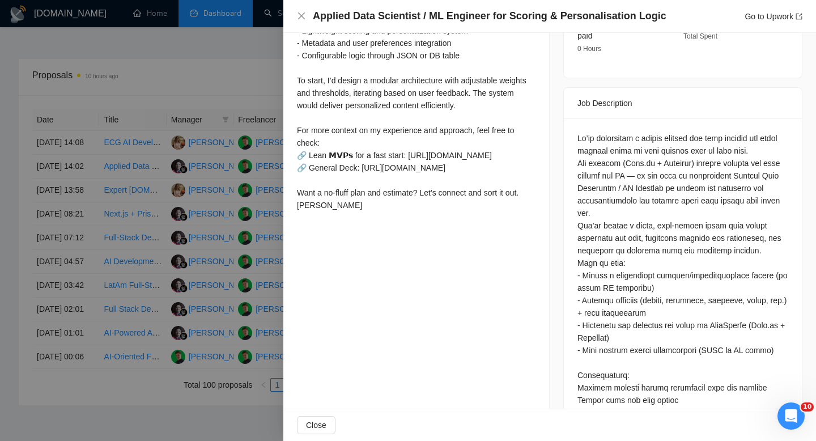
scroll to position [549, 0]
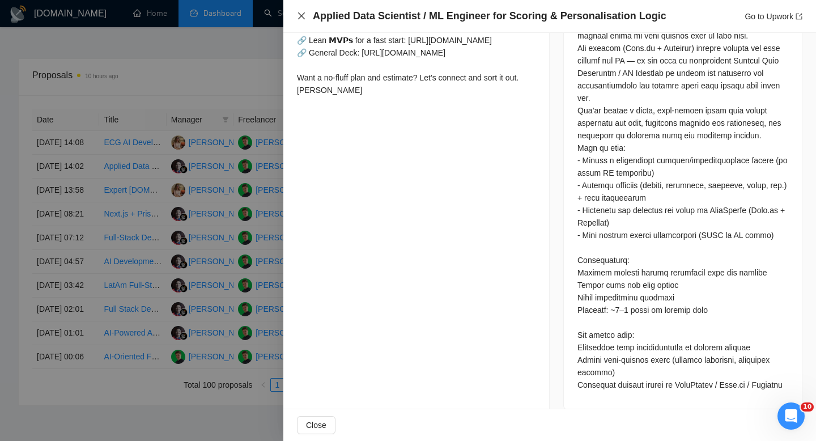
click at [297, 12] on icon "close" at bounding box center [301, 15] width 9 height 9
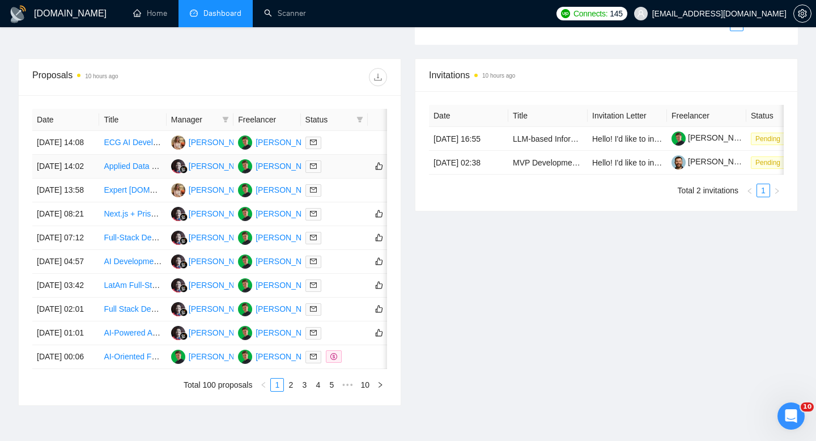
scroll to position [408, 0]
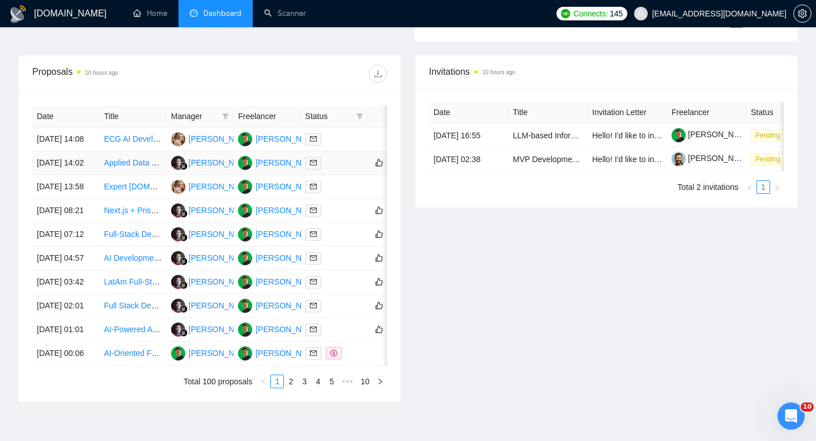
click at [92, 175] on td "[DATE] 14:02" at bounding box center [65, 163] width 67 height 24
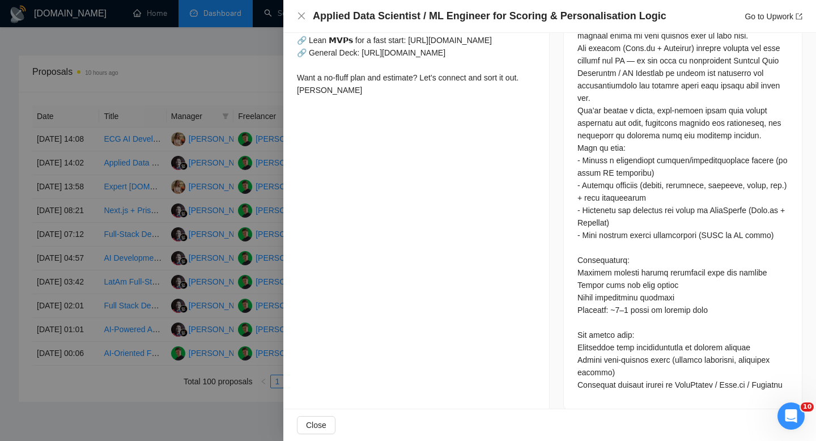
click at [415, 14] on h4 "Applied Data Scientist / ML Engineer for Scoring & Personalisation Logic" at bounding box center [490, 16] width 354 height 14
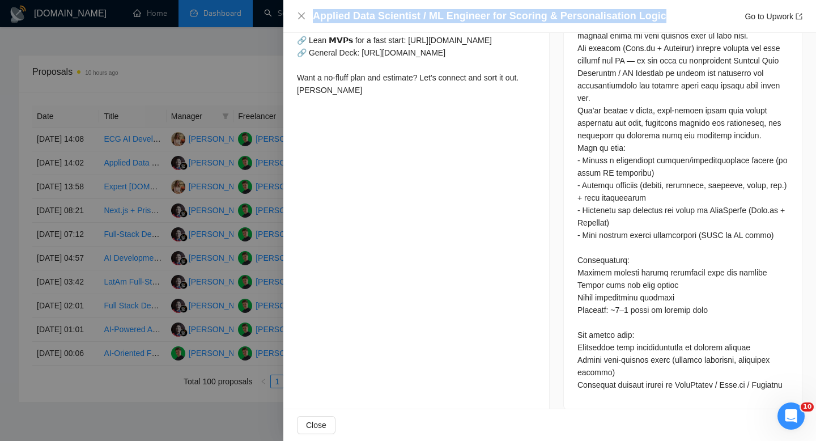
click at [415, 14] on h4 "Applied Data Scientist / ML Engineer for Scoring & Personalisation Logic" at bounding box center [490, 16] width 354 height 14
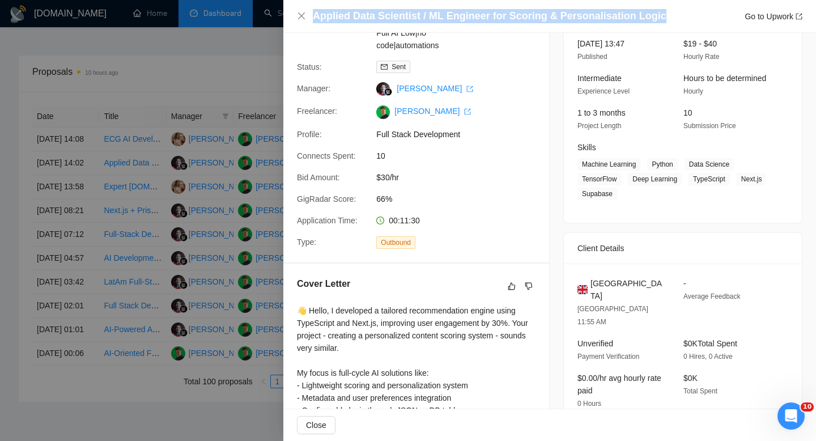
scroll to position [119, 0]
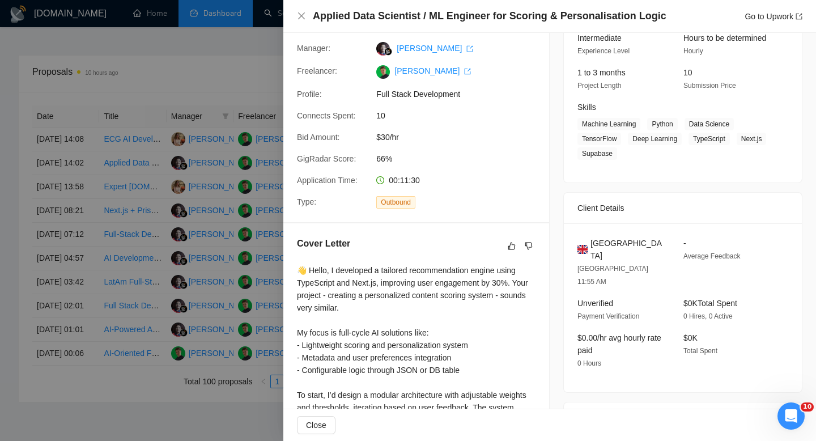
click at [637, 256] on span "[GEOGRAPHIC_DATA]" at bounding box center [628, 249] width 75 height 25
click at [303, 19] on icon "close" at bounding box center [301, 15] width 9 height 9
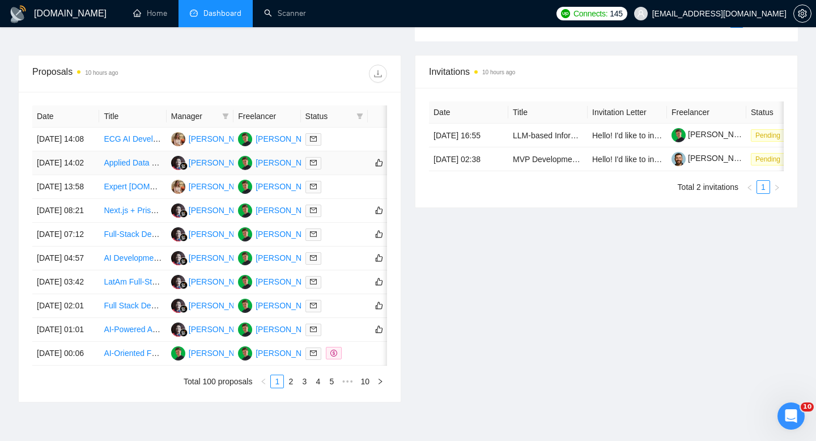
click at [123, 167] on link "Applied Data Scientist / ML Engineer for Scoring & Personalisation Logic" at bounding box center [231, 162] width 254 height 9
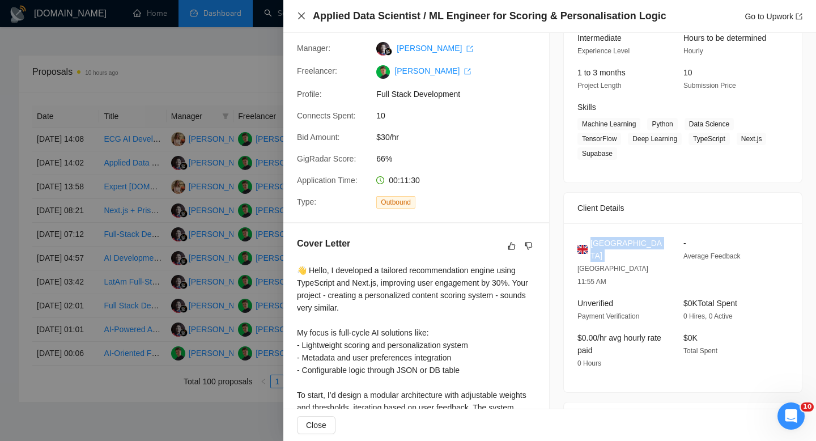
click at [300, 11] on icon "close" at bounding box center [301, 15] width 9 height 9
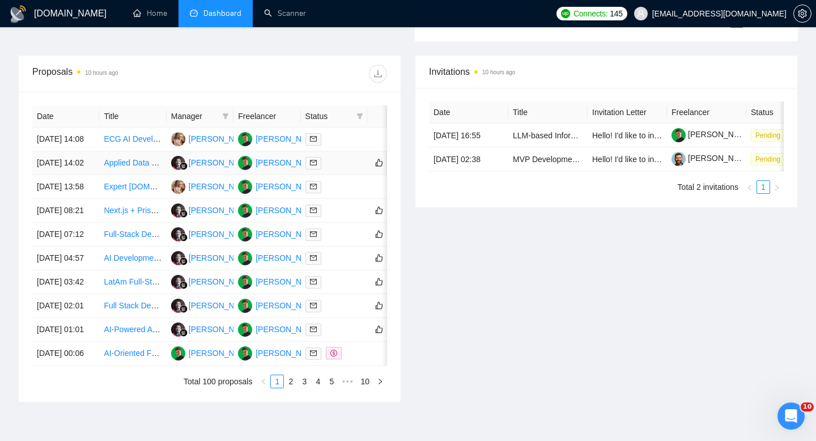
click at [124, 167] on link "Applied Data Scientist / ML Engineer for Scoring & Personalisation Logic" at bounding box center [231, 162] width 254 height 9
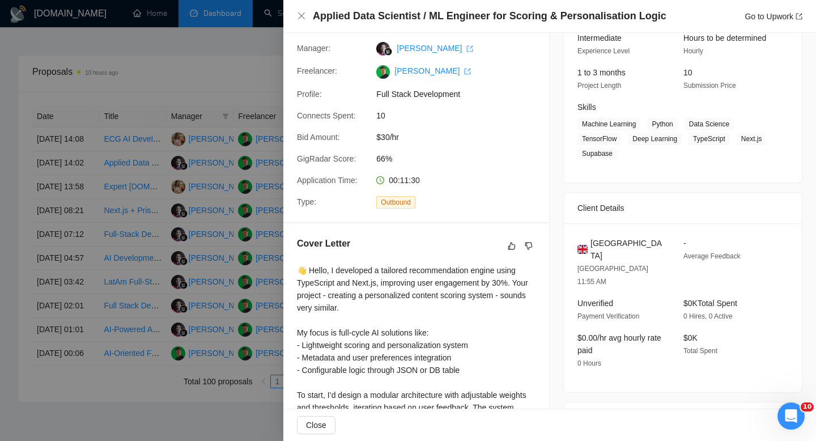
click at [121, 197] on div at bounding box center [408, 220] width 816 height 441
